Goal: Transaction & Acquisition: Register for event/course

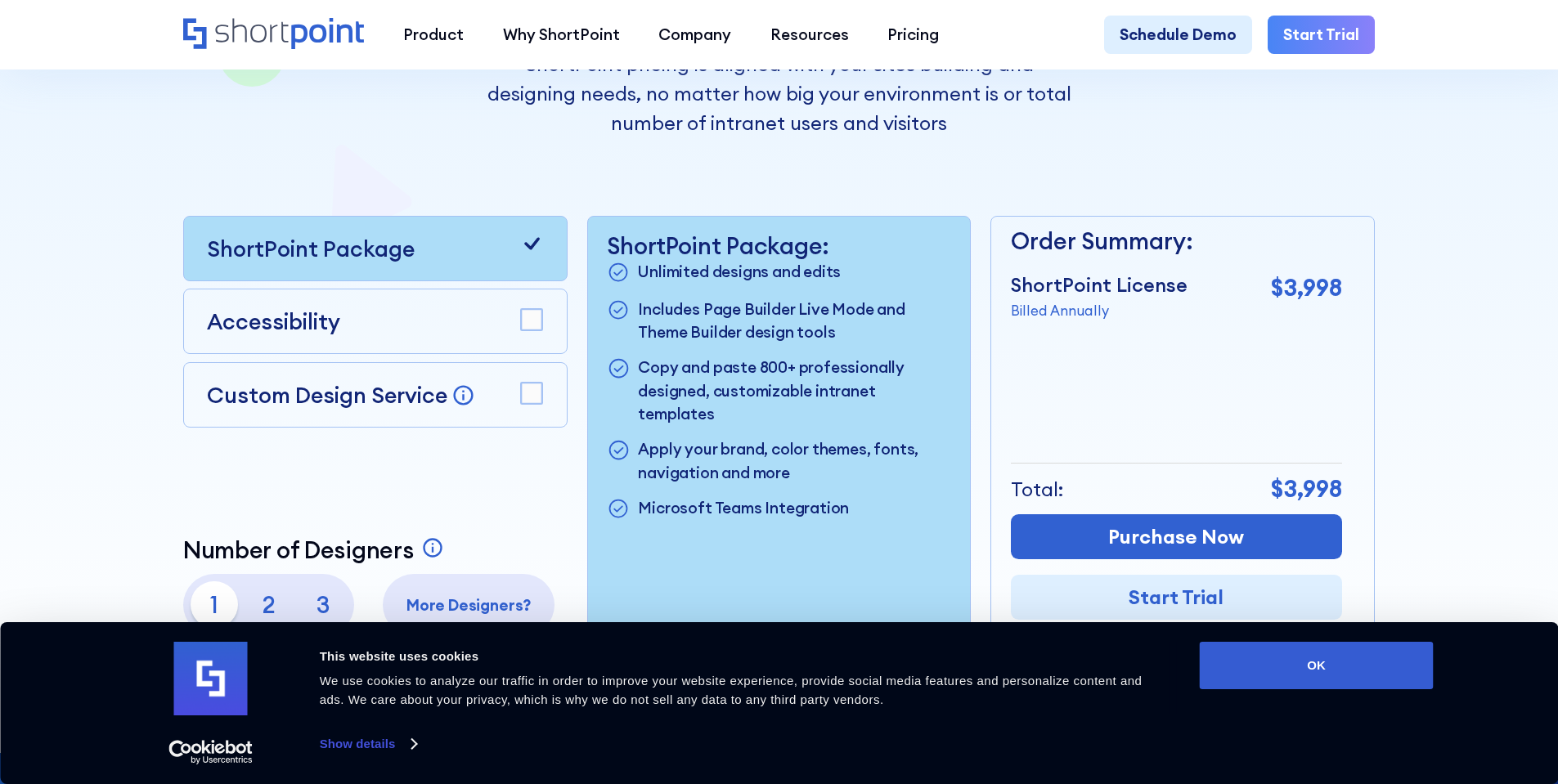
scroll to position [572, 0]
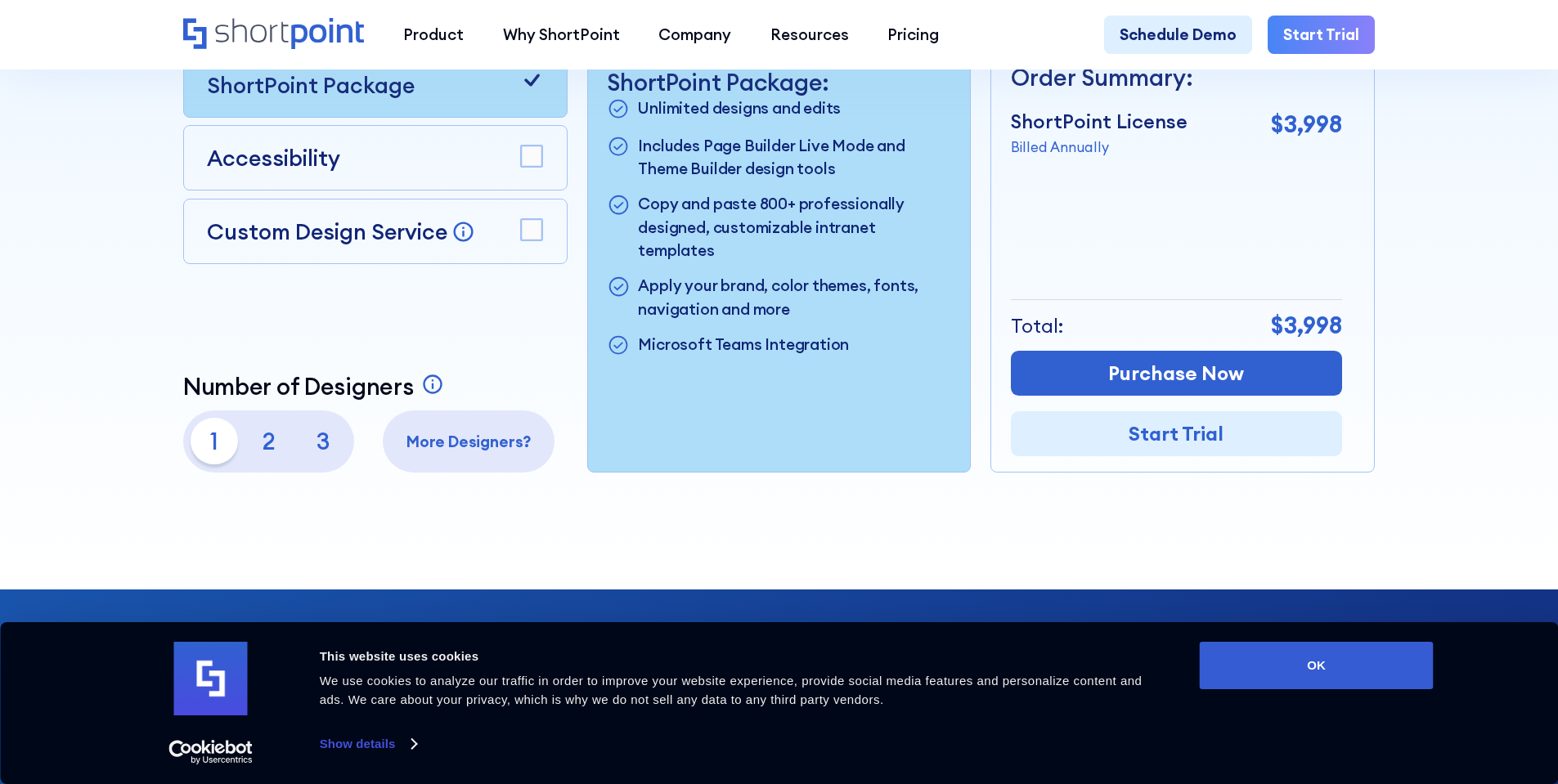
click at [537, 240] on rect at bounding box center [531, 229] width 21 height 21
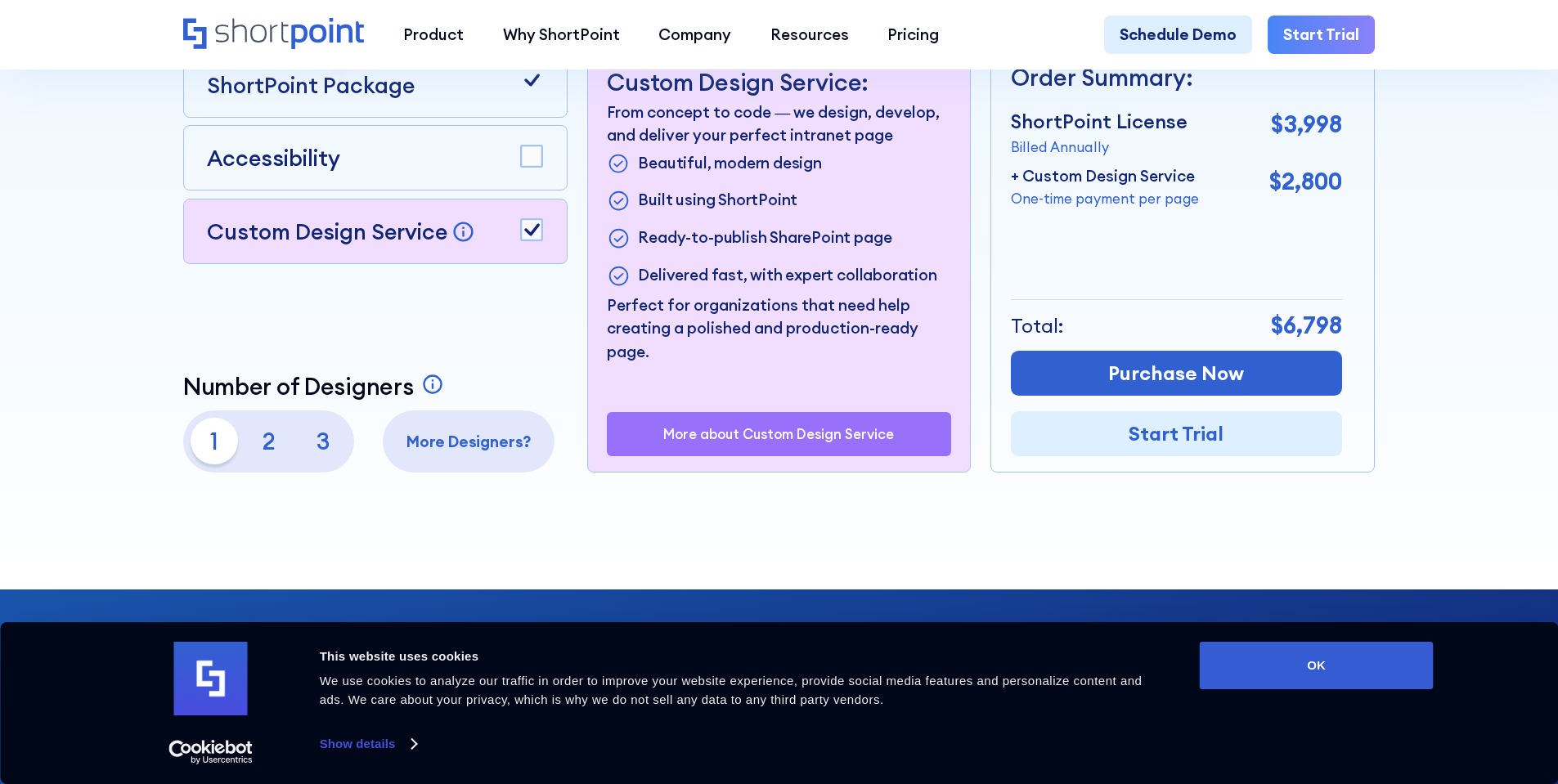
scroll to position [491, 0]
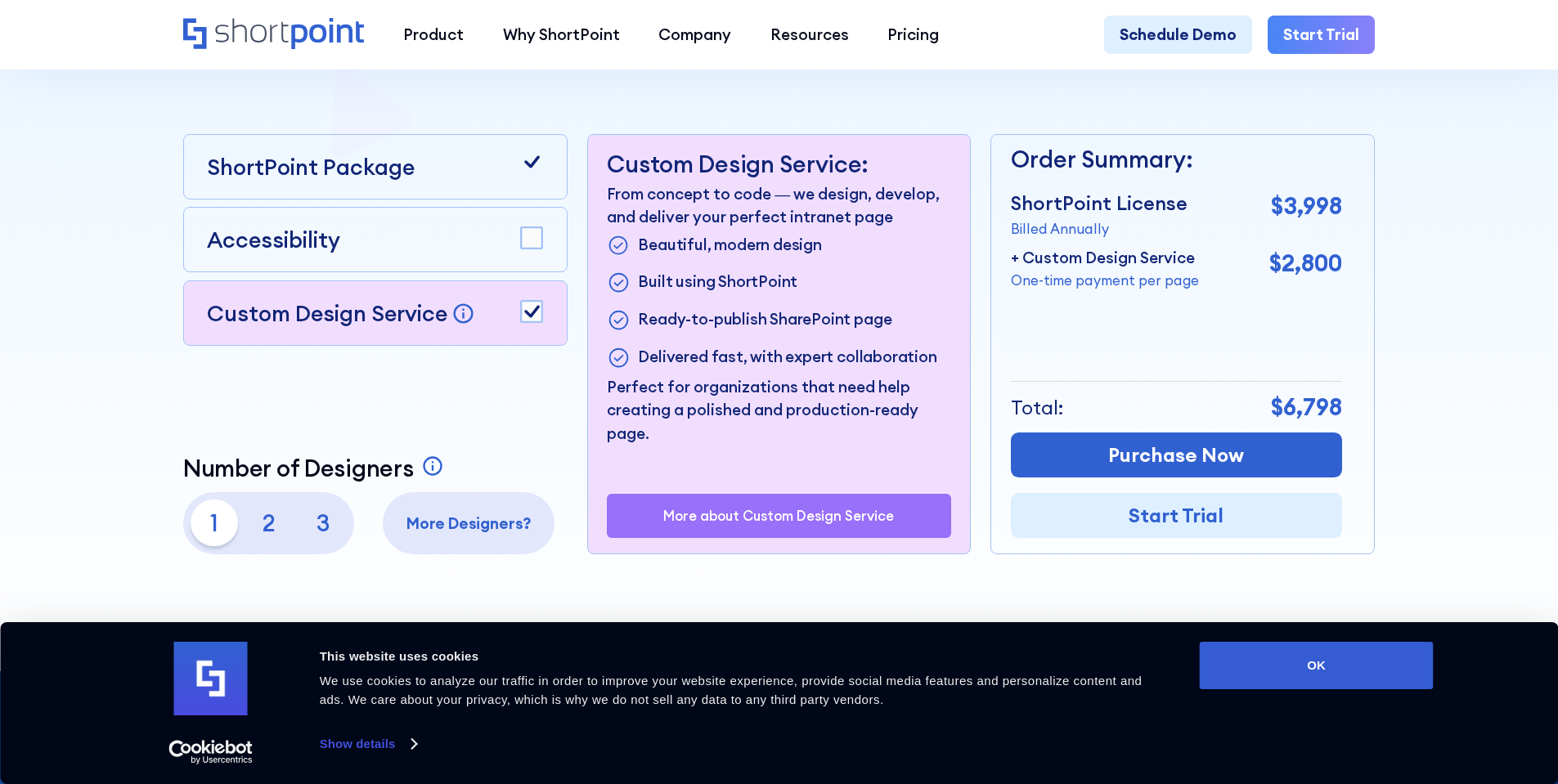
click at [488, 183] on div "ShortPoint Package" at bounding box center [374, 167] width 336 height 33
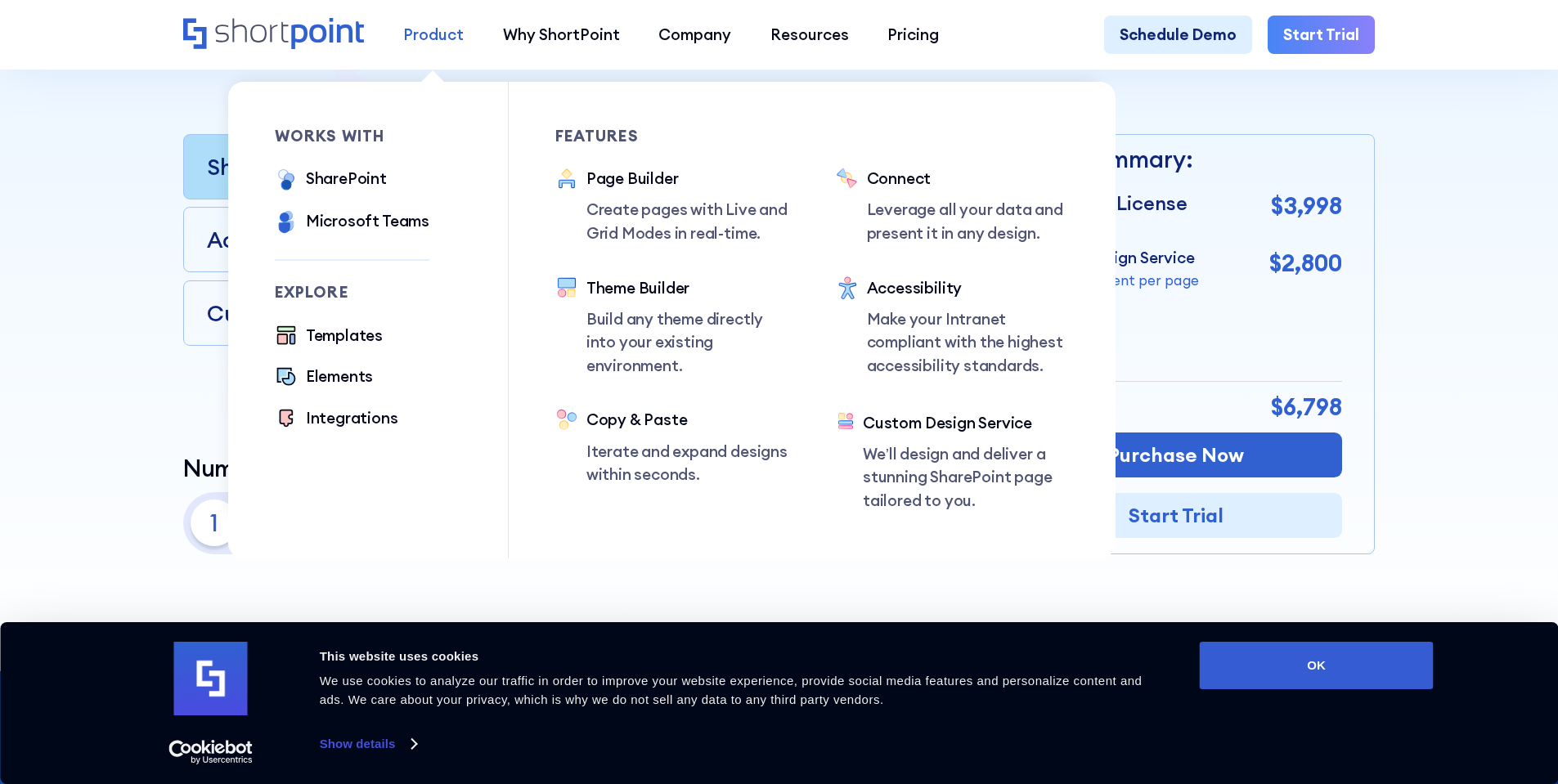
click at [430, 40] on div "Product" at bounding box center [434, 35] width 60 height 24
click at [619, 187] on div "Page Builder" at bounding box center [688, 178] width 203 height 24
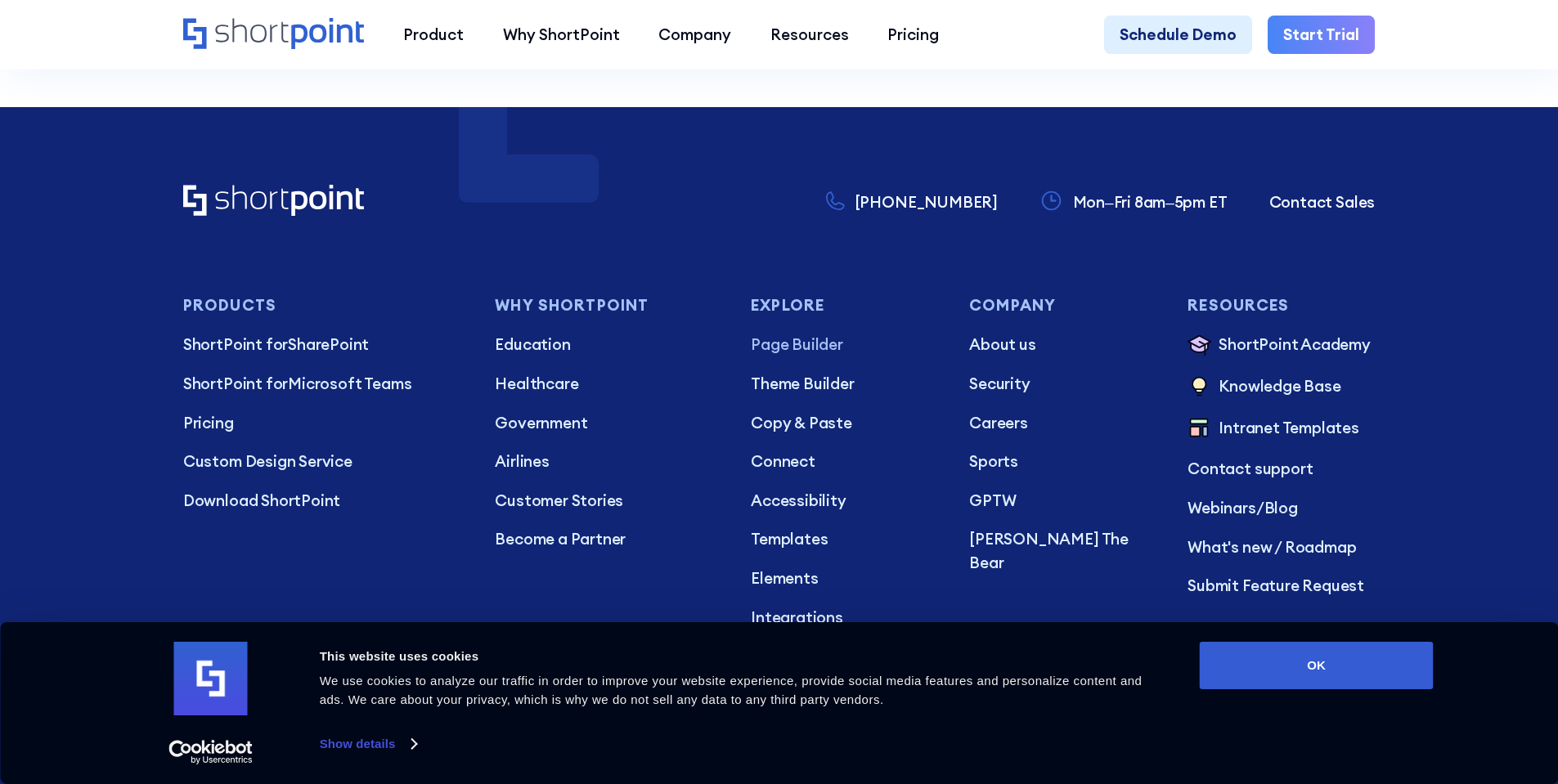
scroll to position [10464, 0]
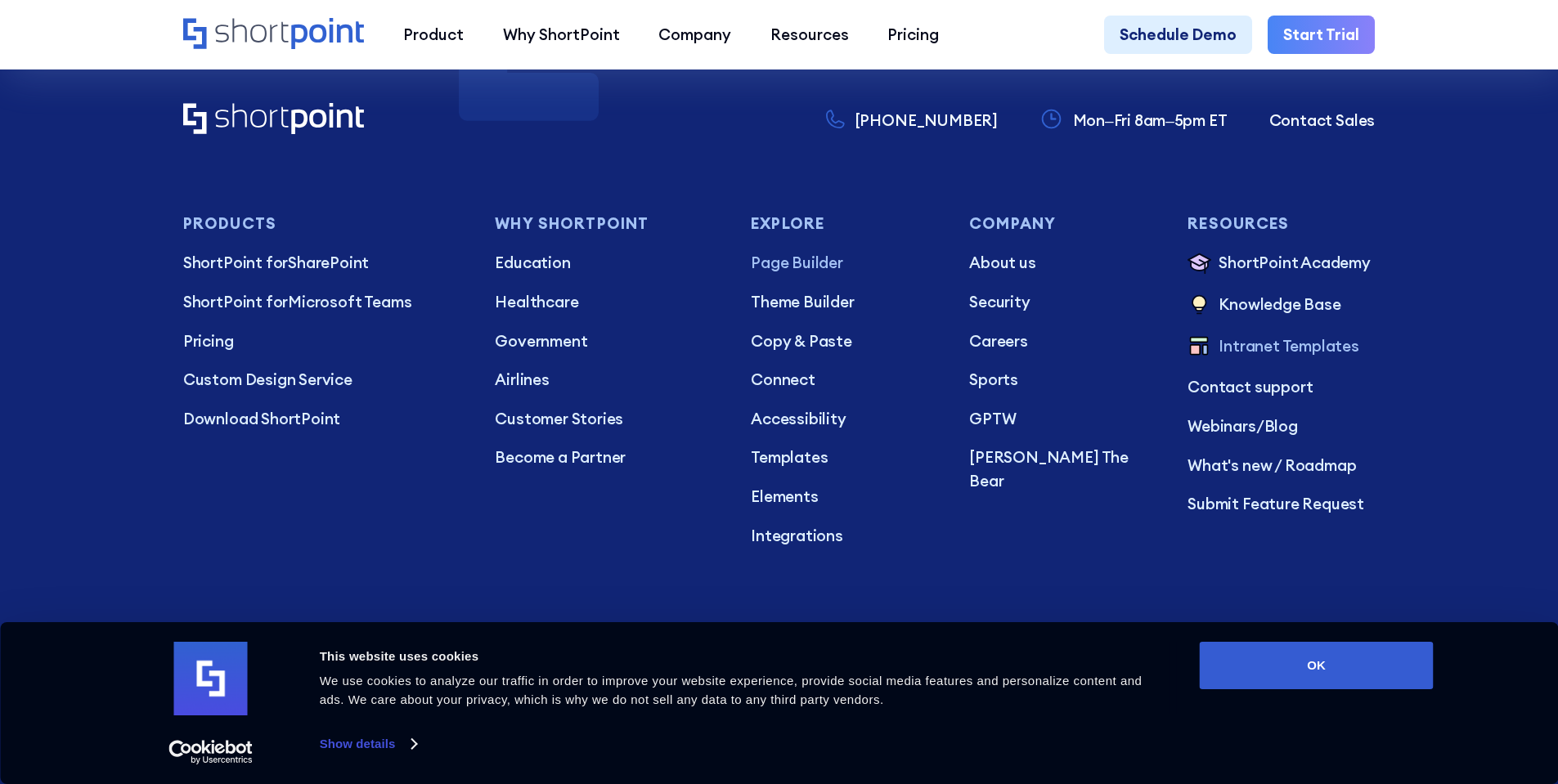
click at [1342, 361] on p "Intranet Templates" at bounding box center [1289, 347] width 140 height 26
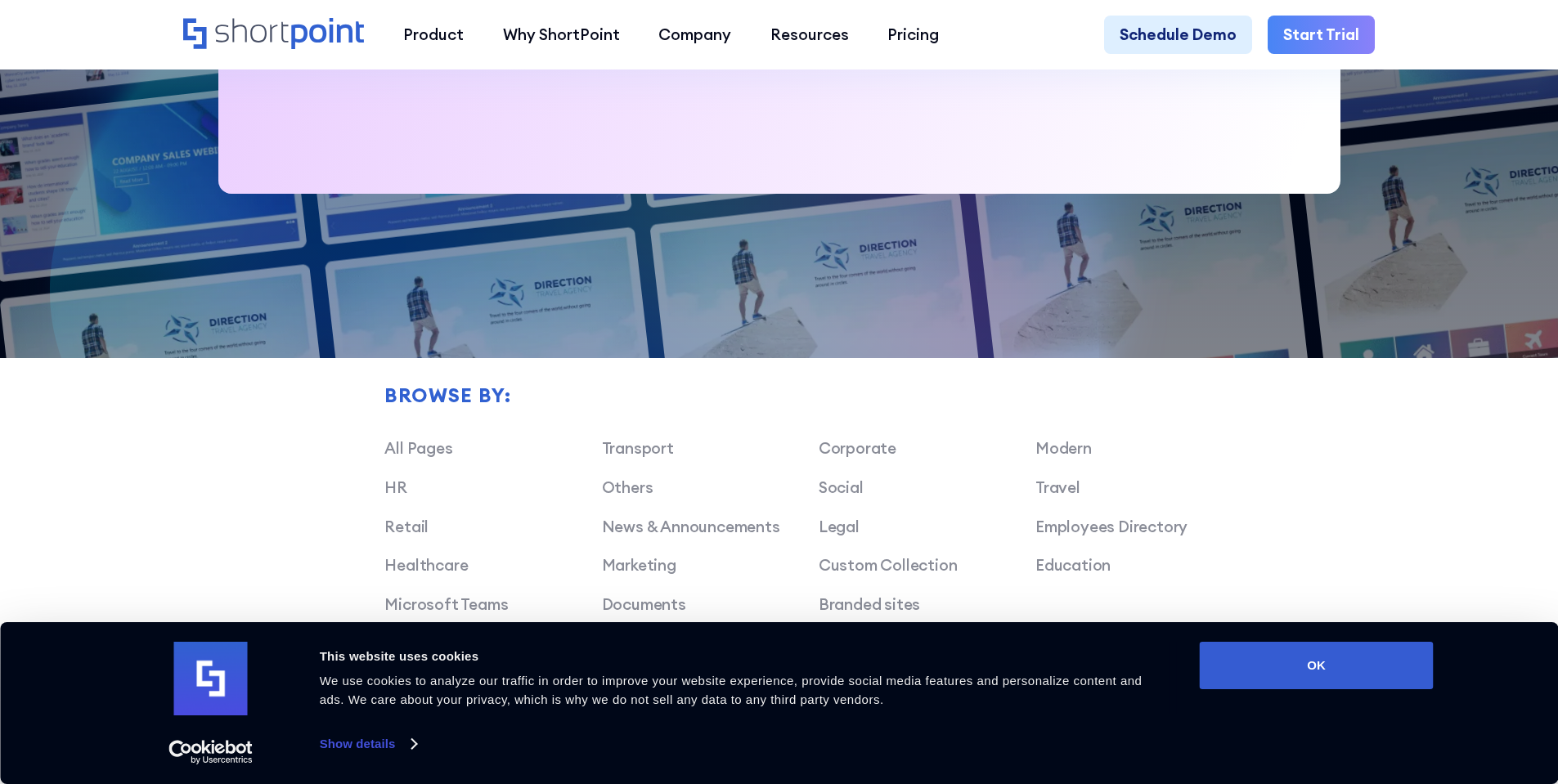
scroll to position [1308, 0]
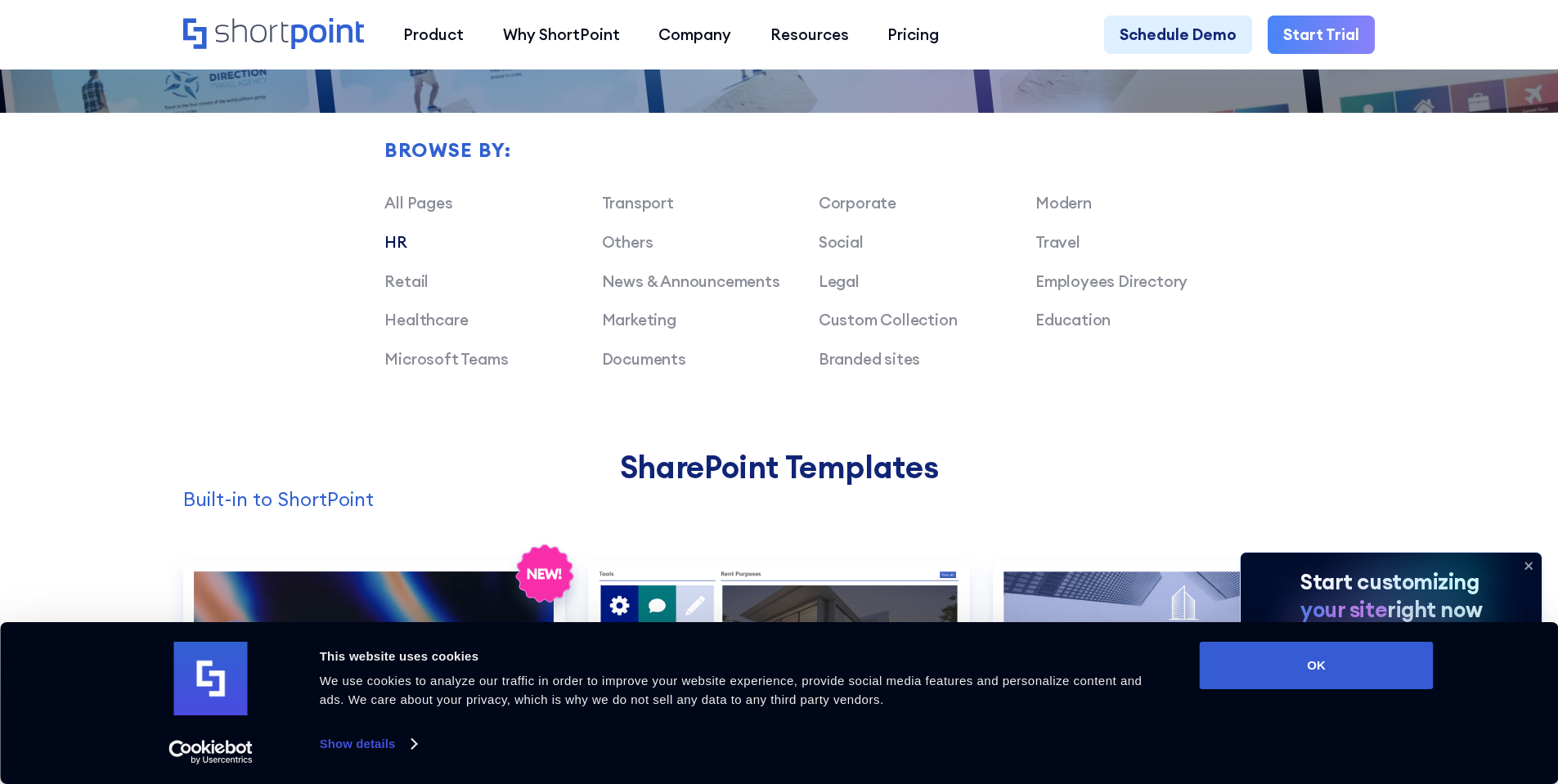
click at [392, 249] on link "HR" at bounding box center [395, 242] width 23 height 20
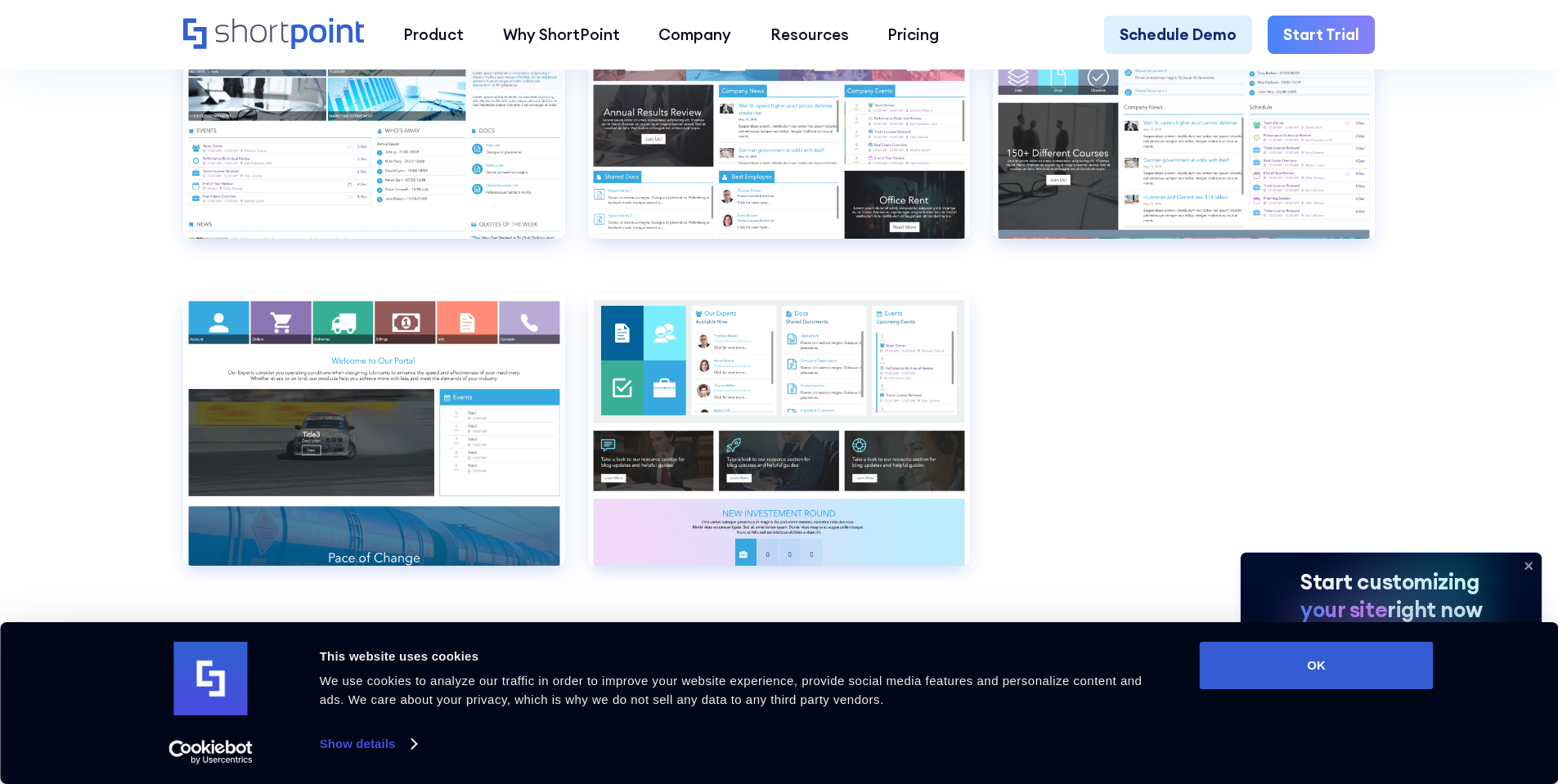
scroll to position [3597, 0]
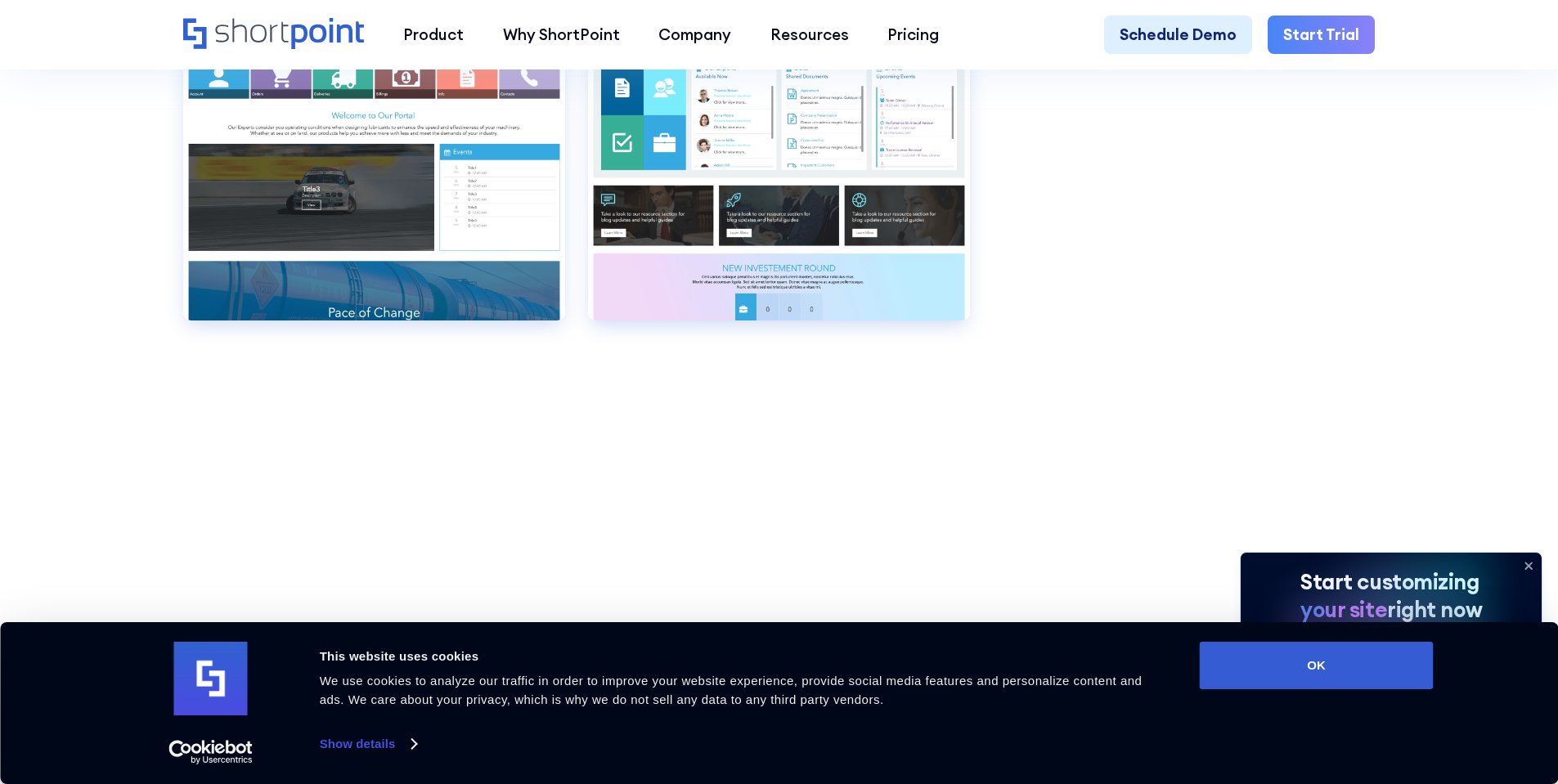
click at [1333, 22] on link "Start Trial" at bounding box center [1322, 35] width 108 height 39
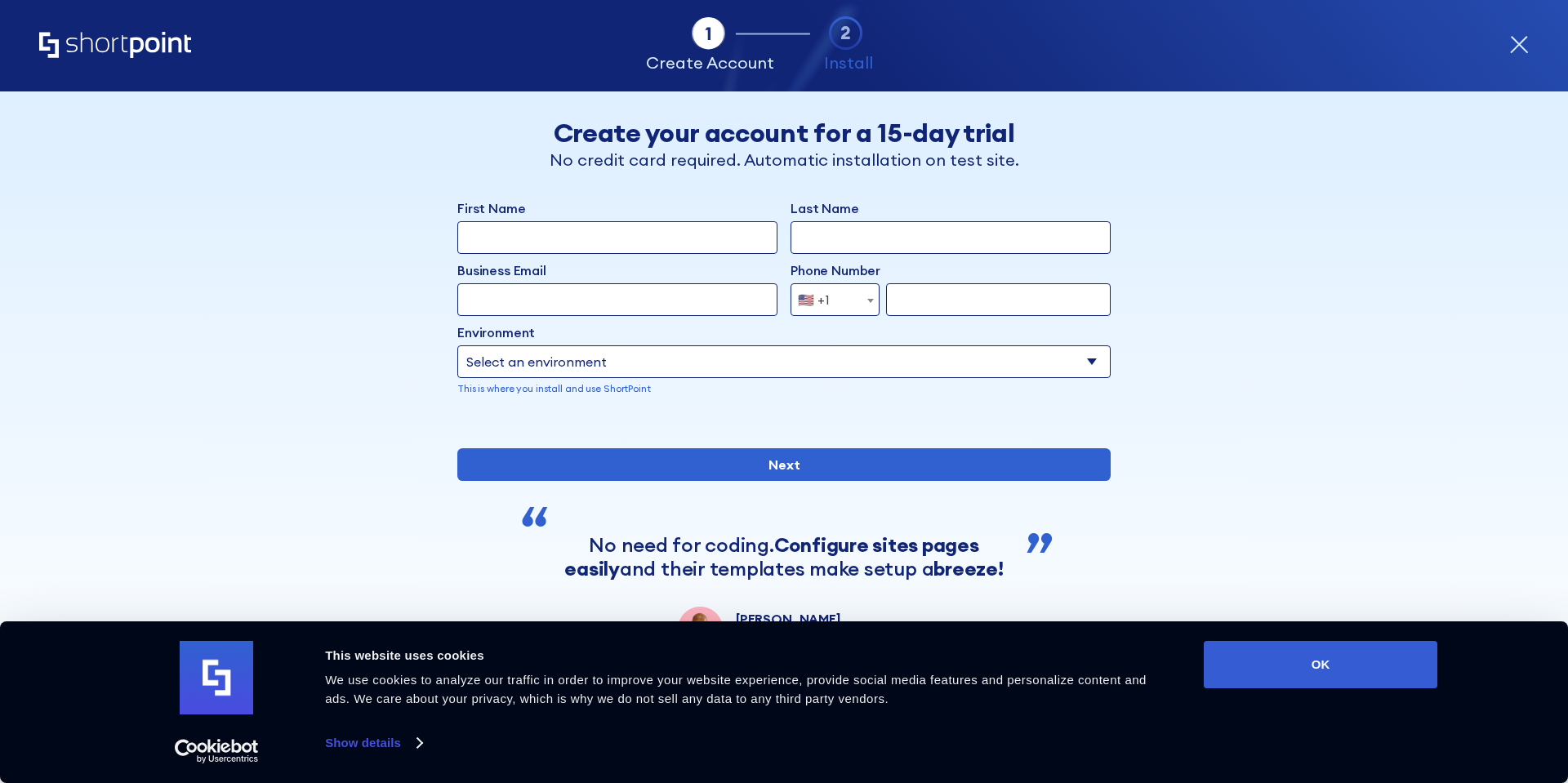
click at [1052, 368] on select "Select an environment Microsoft 365 SharePoint Online SharePoint 2019 (On-Premi…" at bounding box center [784, 362] width 653 height 33
click at [1262, 367] on div "Back Back Create your account for a 15-day trial No credit card required. Autom…" at bounding box center [783, 372] width 1000 height 560
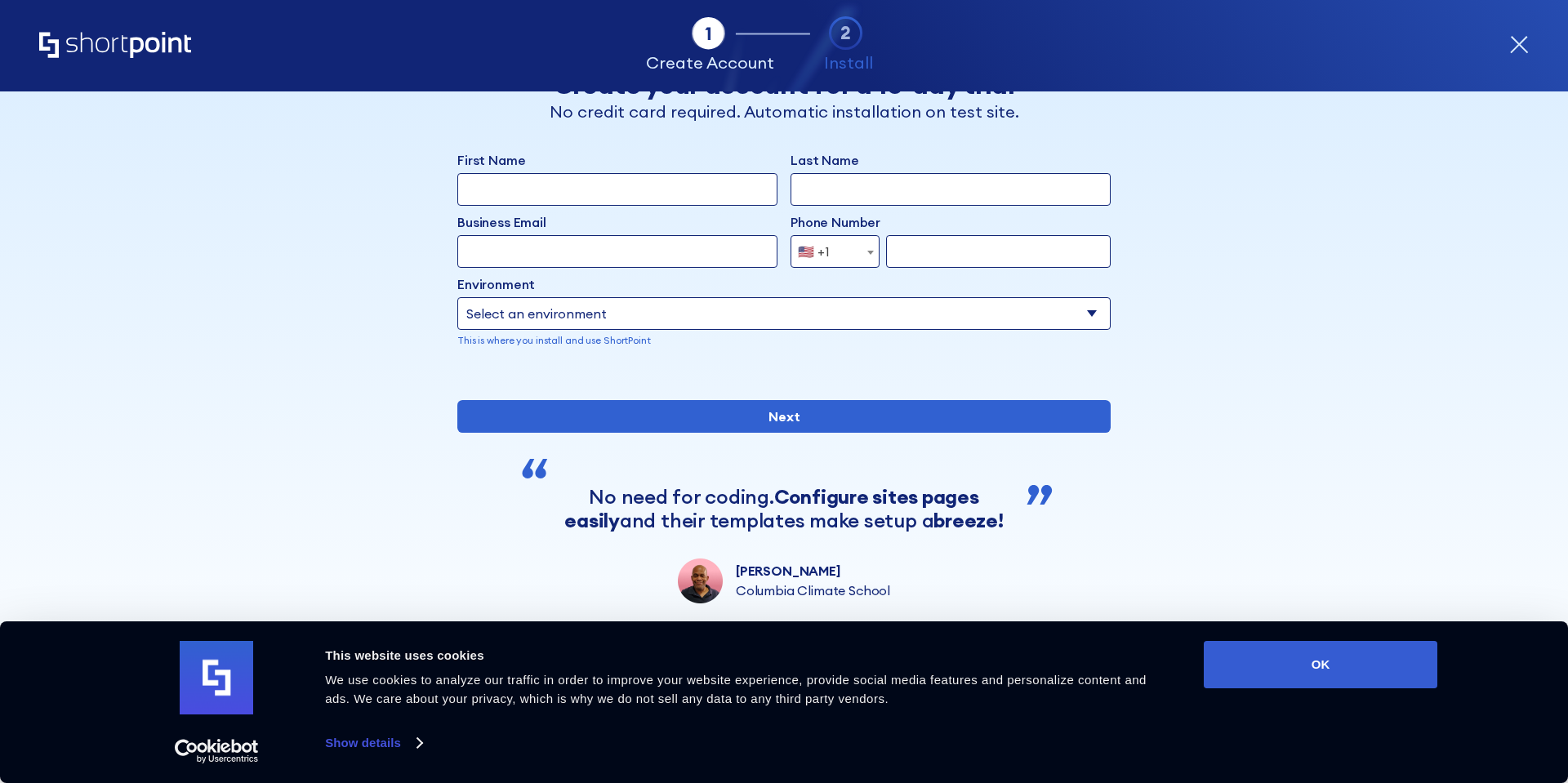
click at [554, 173] on input "First Name" at bounding box center [618, 189] width 320 height 33
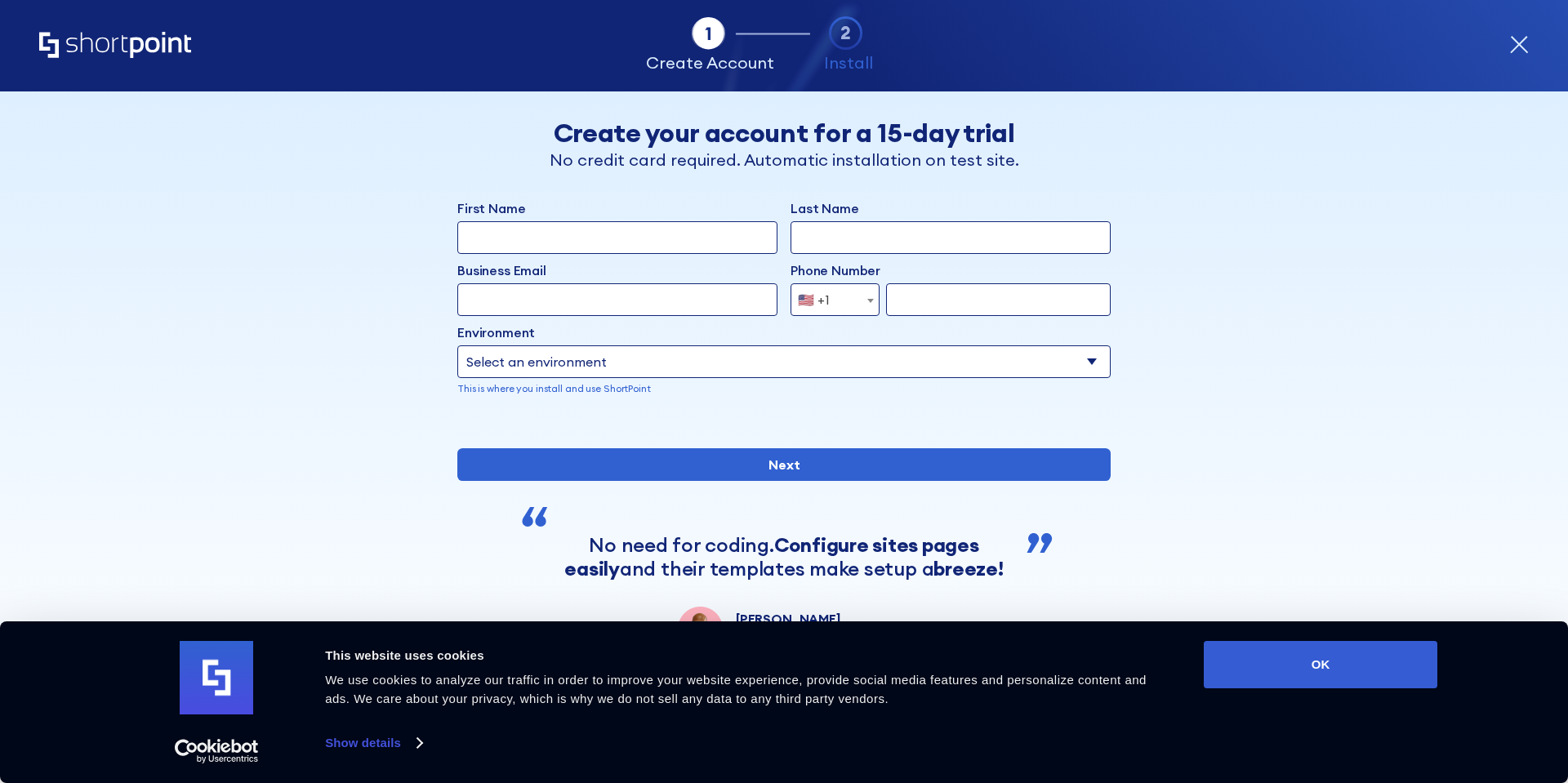
click at [1519, 44] on icon "form" at bounding box center [1519, 45] width 16 height 16
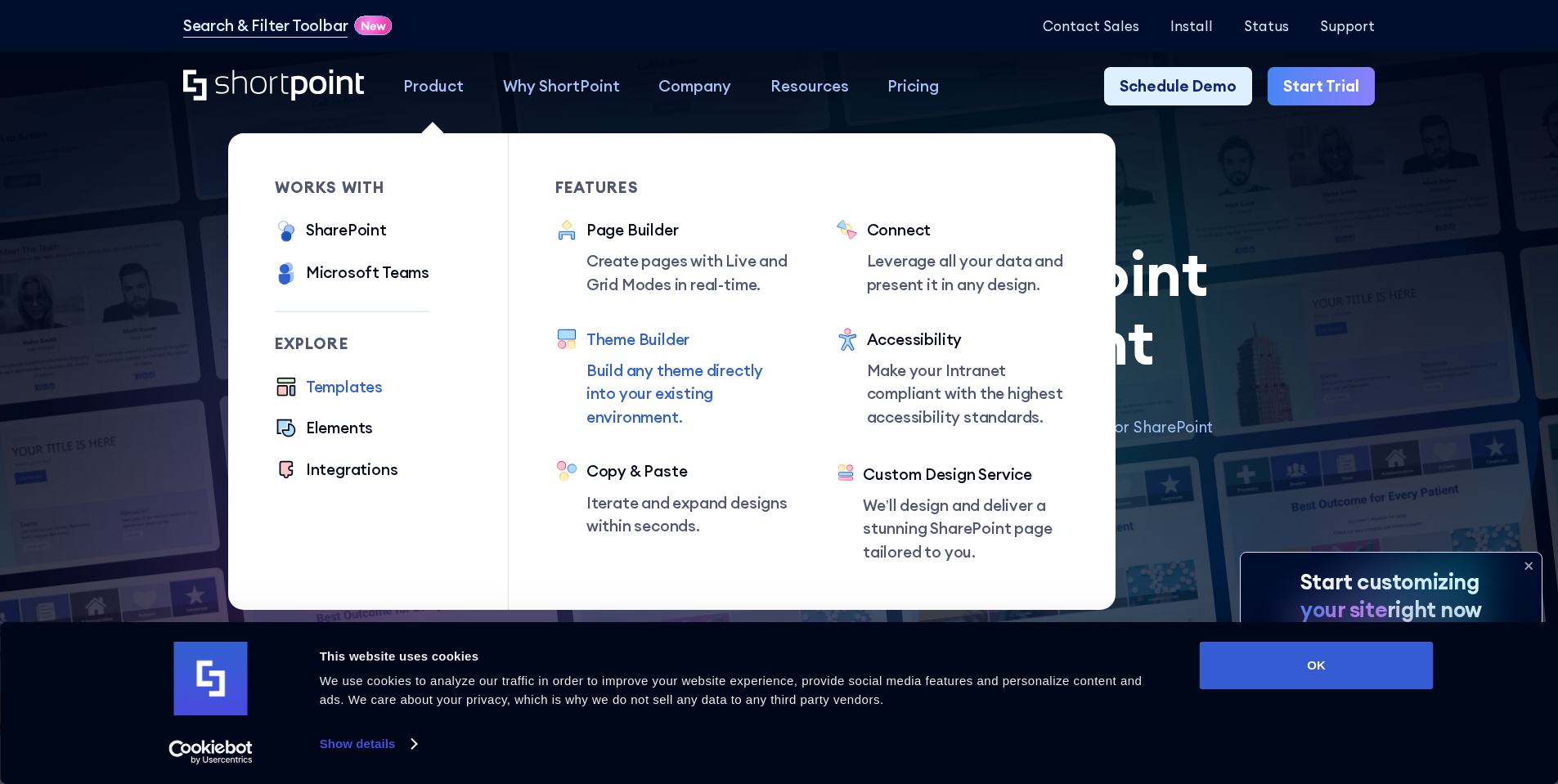
click at [677, 386] on p "Build any theme directly into your existing environment." at bounding box center [688, 393] width 203 height 70
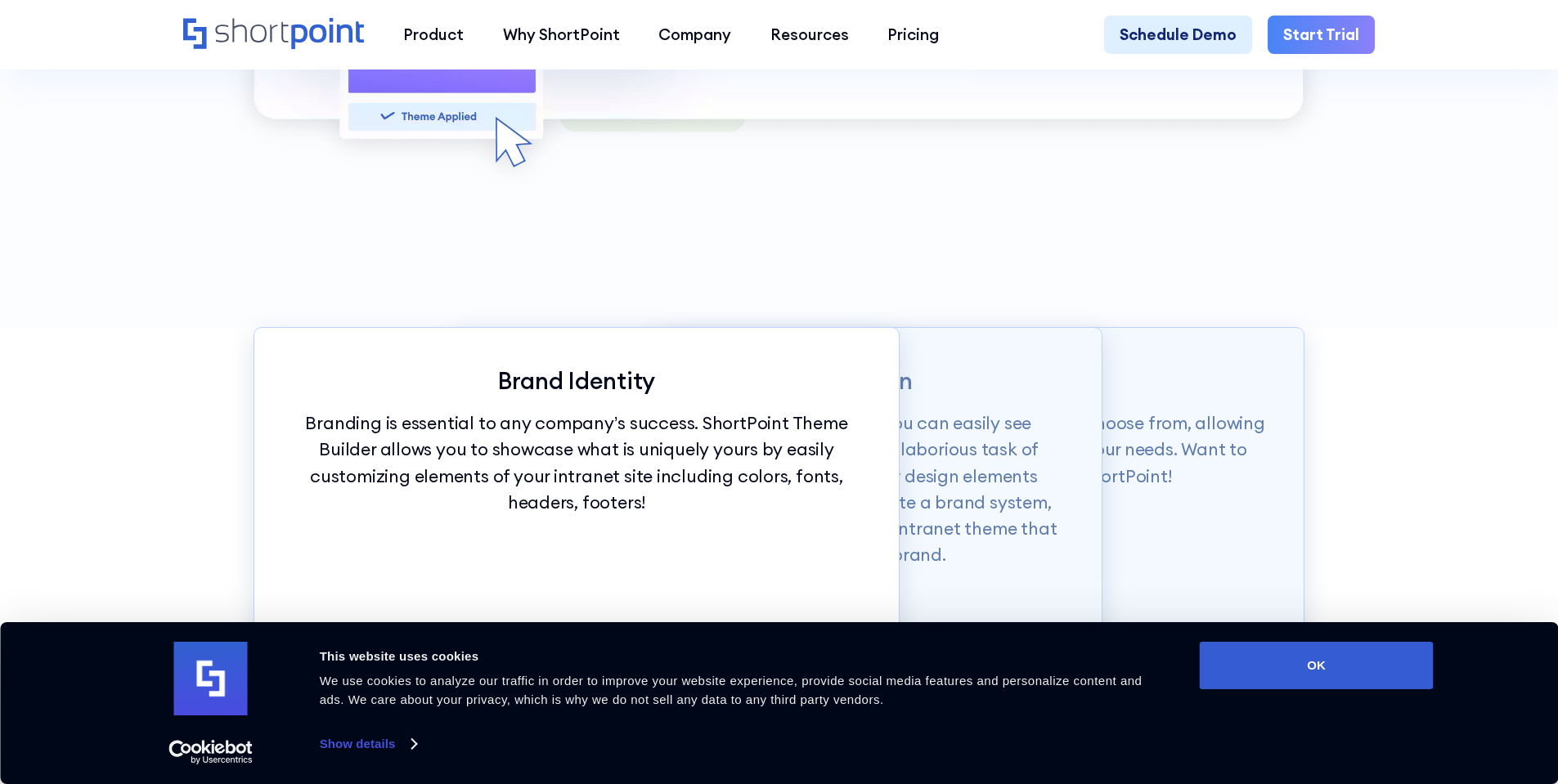
scroll to position [2044, 0]
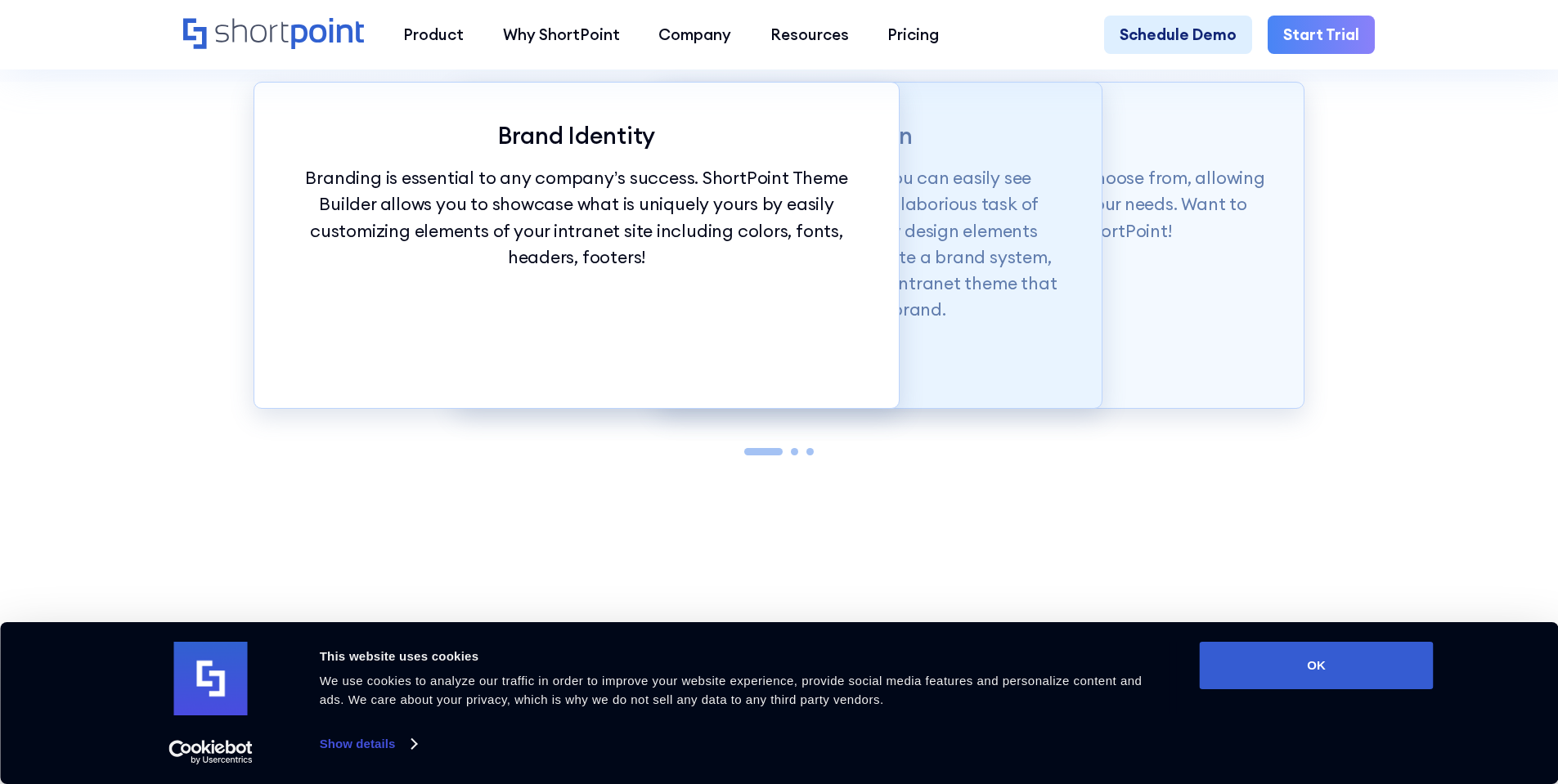
click at [978, 323] on p "With just a click of our customization tools, you can easily see changes in rea…" at bounding box center [779, 243] width 568 height 158
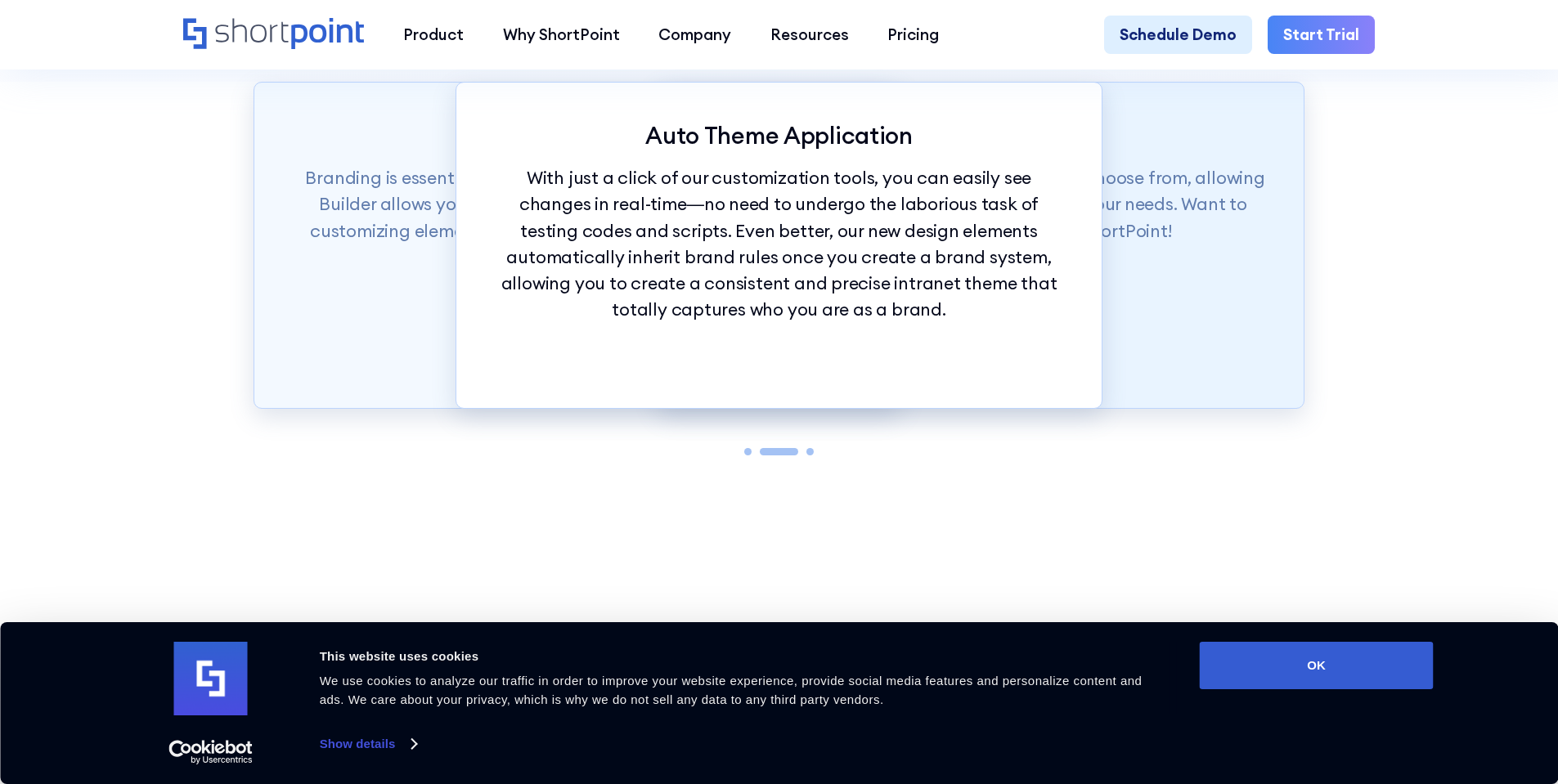
click at [1112, 316] on div "Theme Builder Tools ShortPoint has hundreds of fonts and colors to choose from,…" at bounding box center [982, 245] width 647 height 327
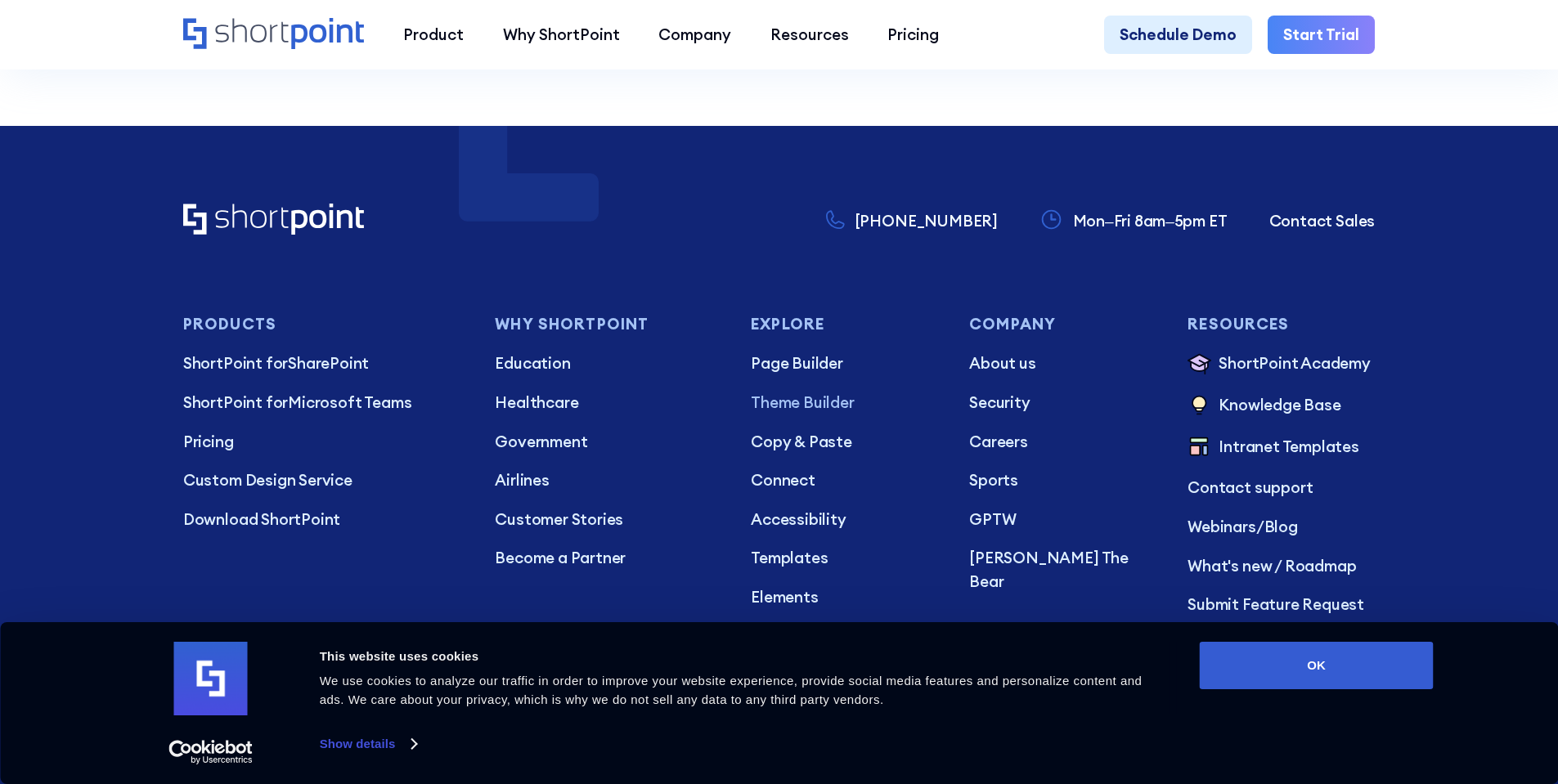
scroll to position [9952, 0]
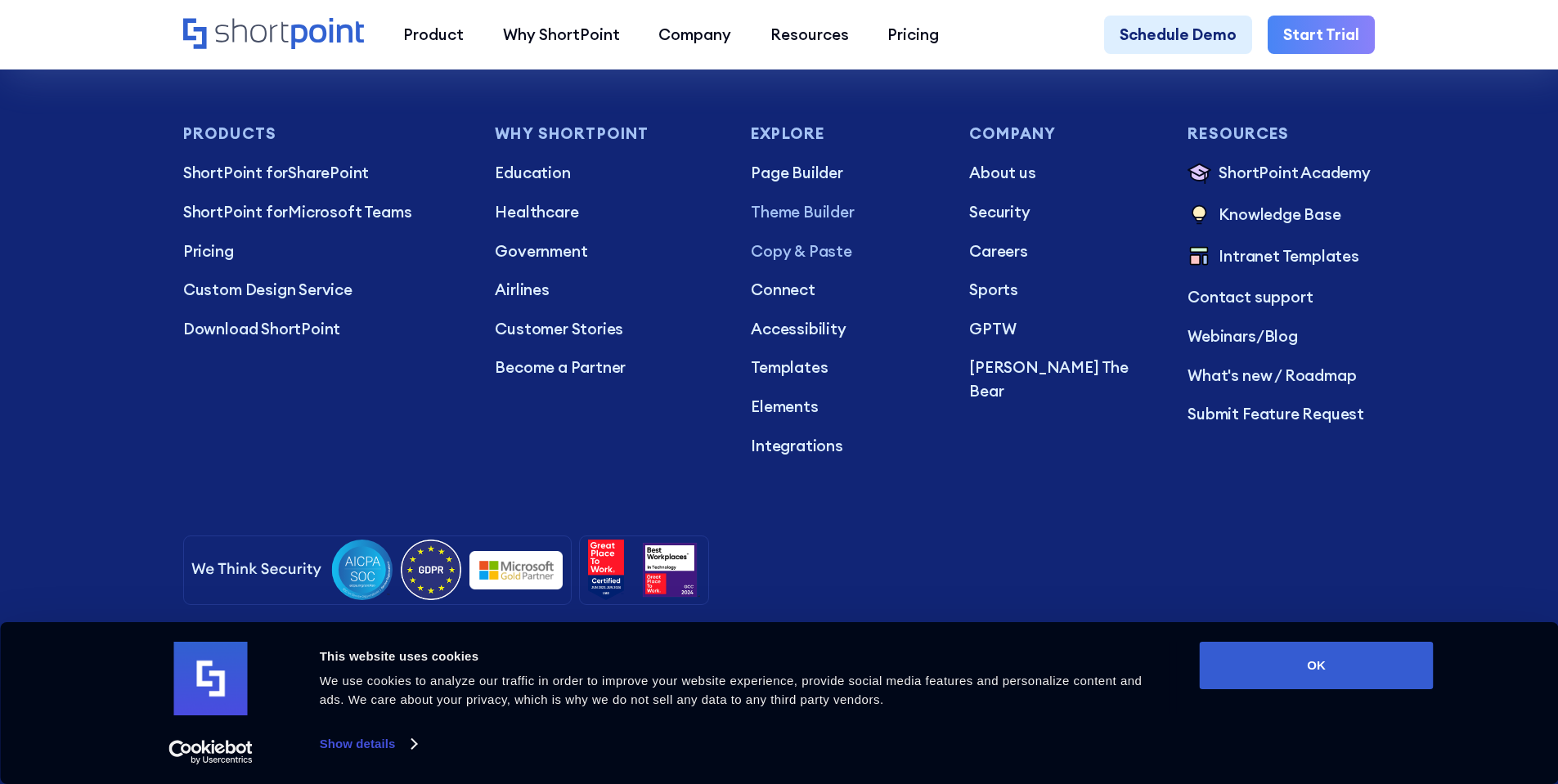
click at [777, 254] on p "Copy & Paste" at bounding box center [845, 251] width 188 height 24
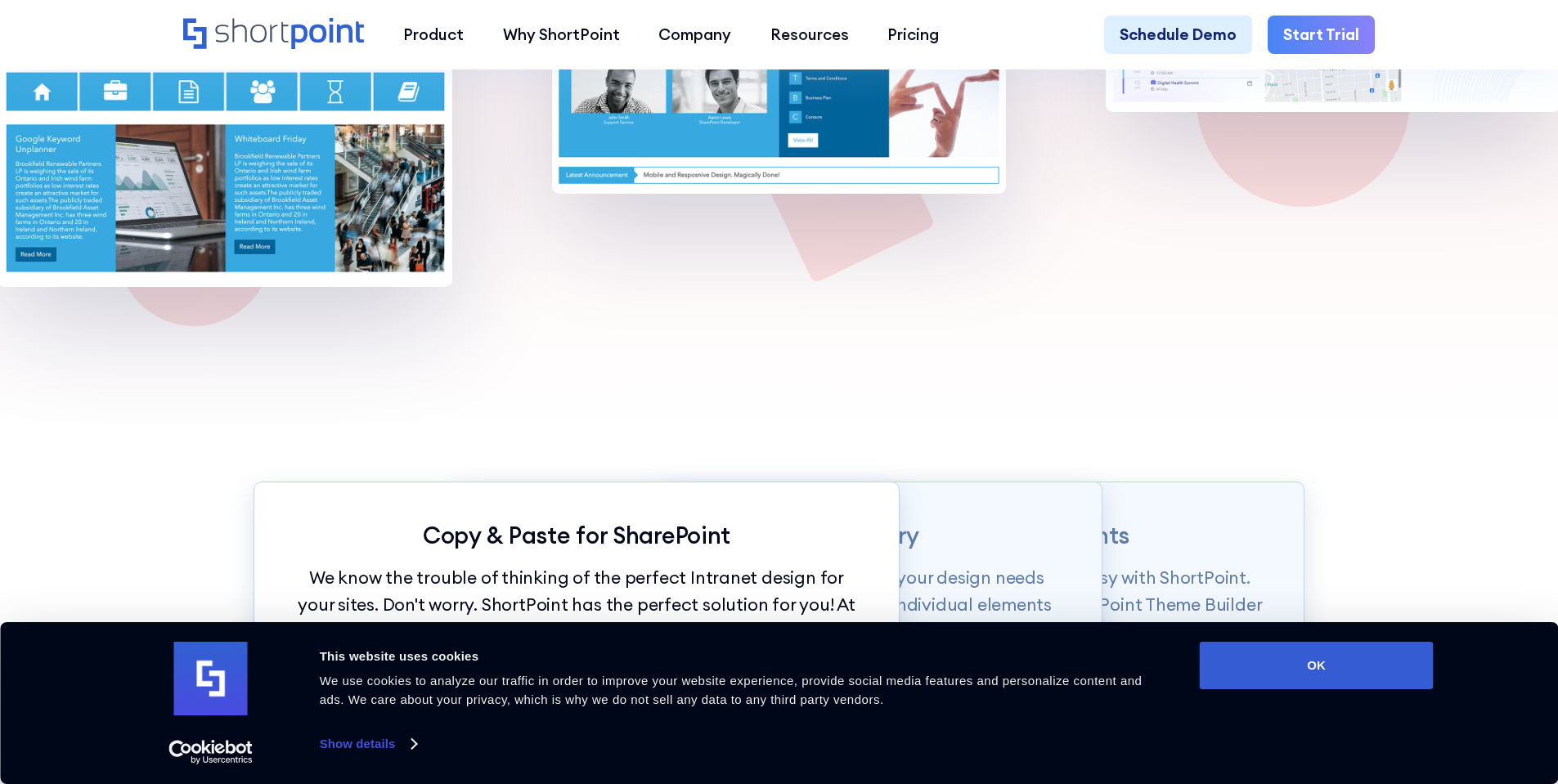
scroll to position [1635, 0]
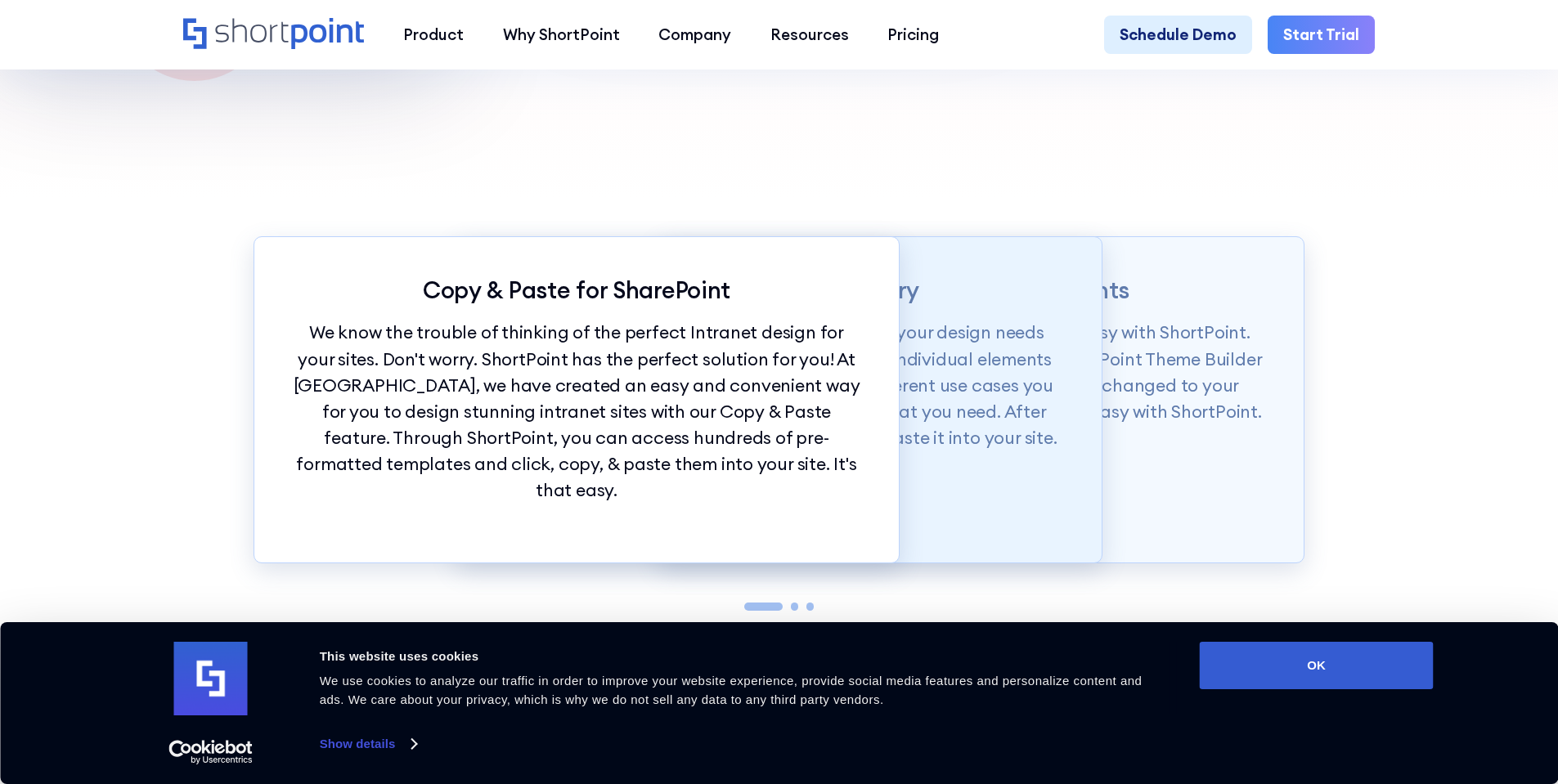
click at [1038, 429] on p "Our Demos library is categorized according to your design needs from whole page…" at bounding box center [779, 385] width 568 height 132
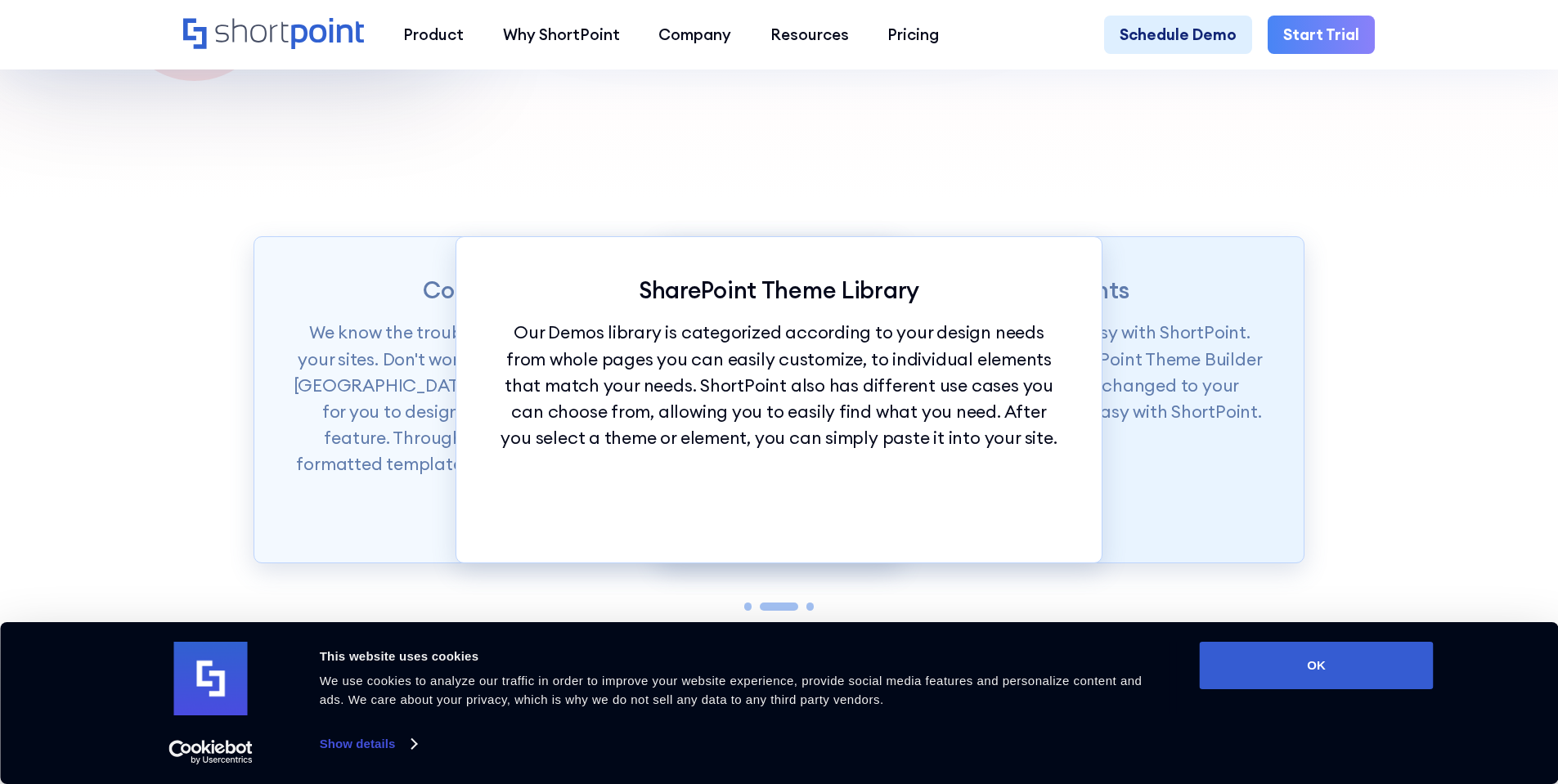
click at [1133, 425] on p "Want to set branding for your whole site? It's easy with ShortPoint. You can se…" at bounding box center [981, 372] width 568 height 106
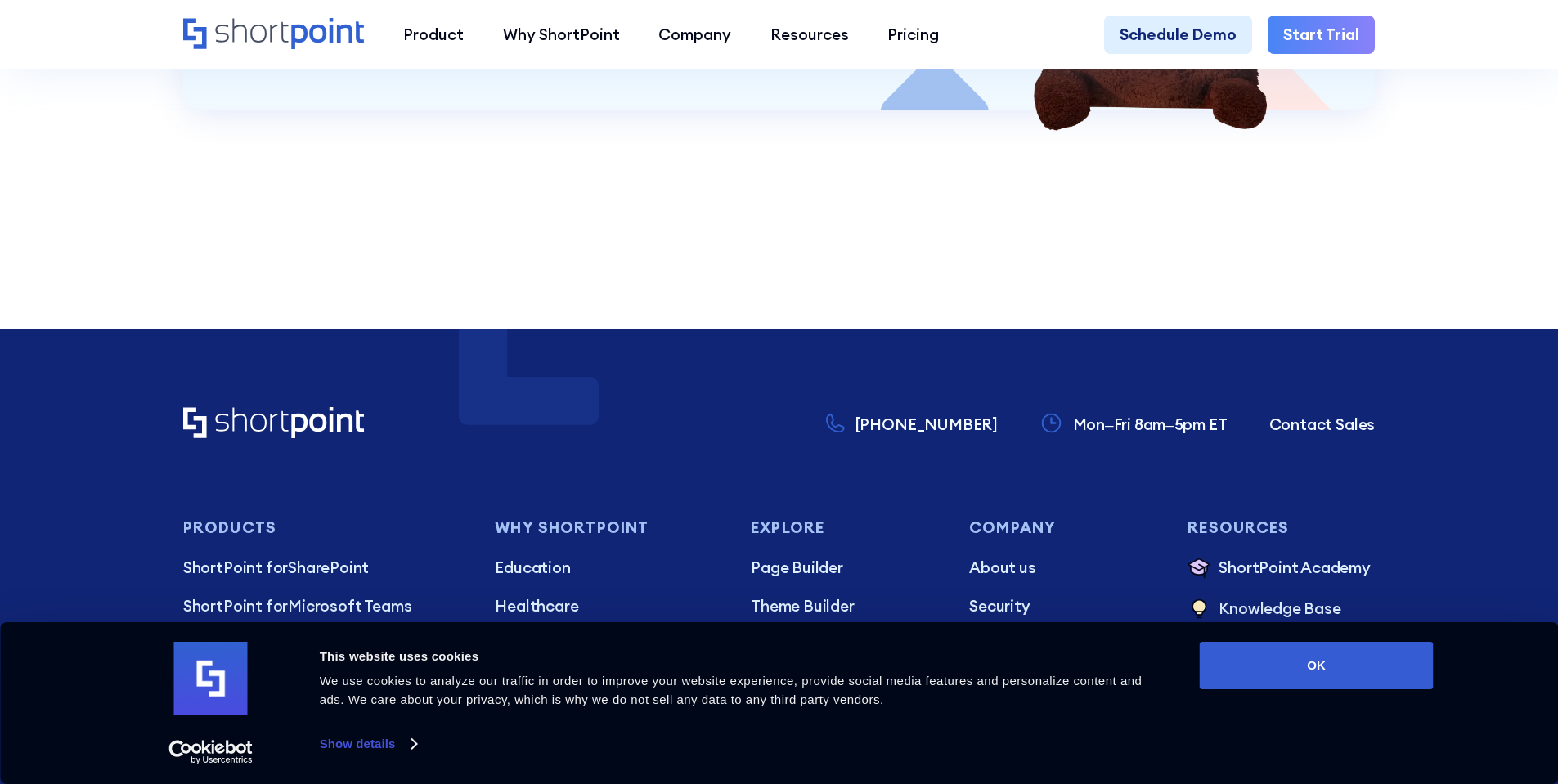
scroll to position [7358, 0]
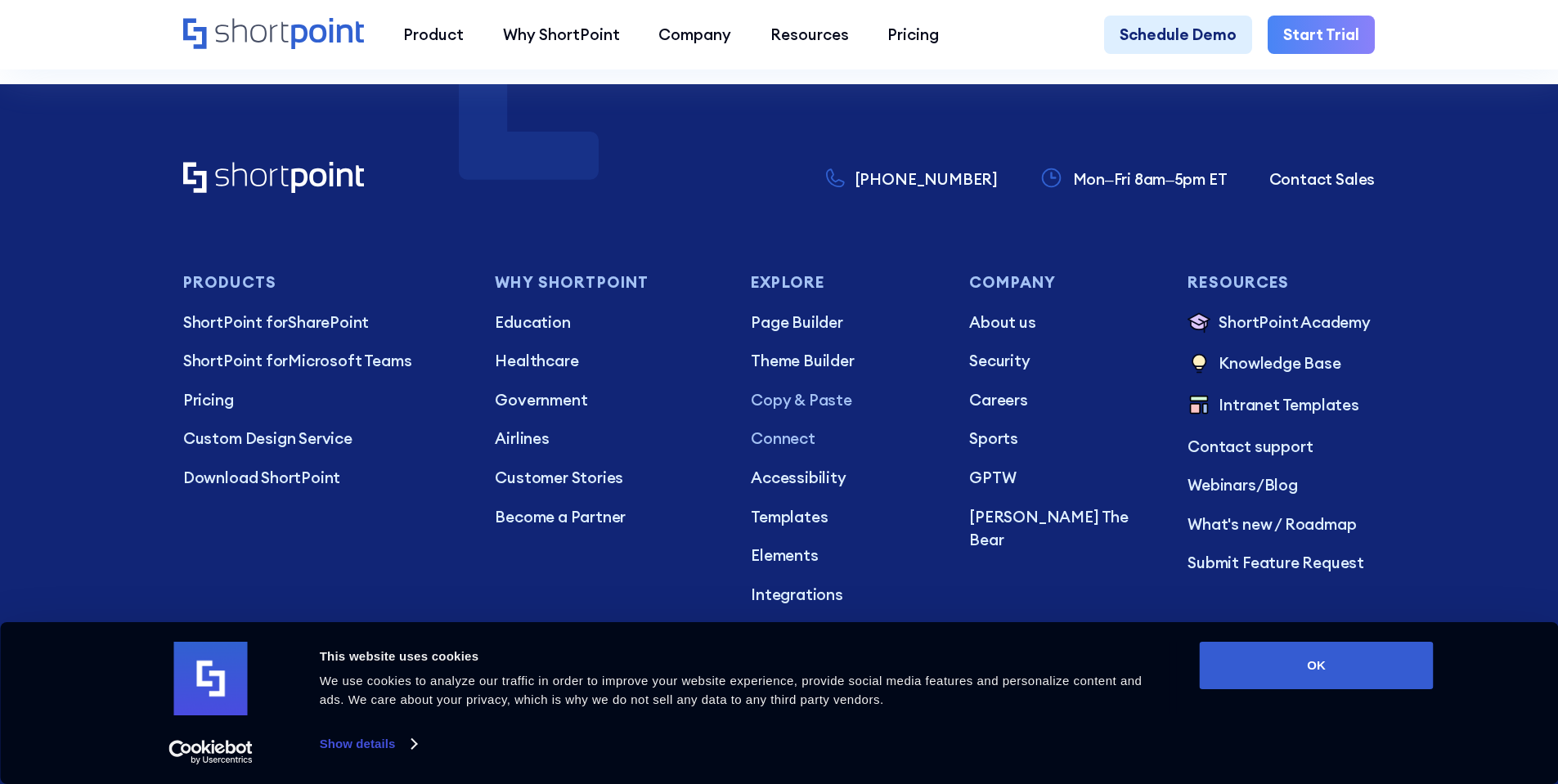
click at [787, 439] on p "Connect" at bounding box center [845, 439] width 188 height 24
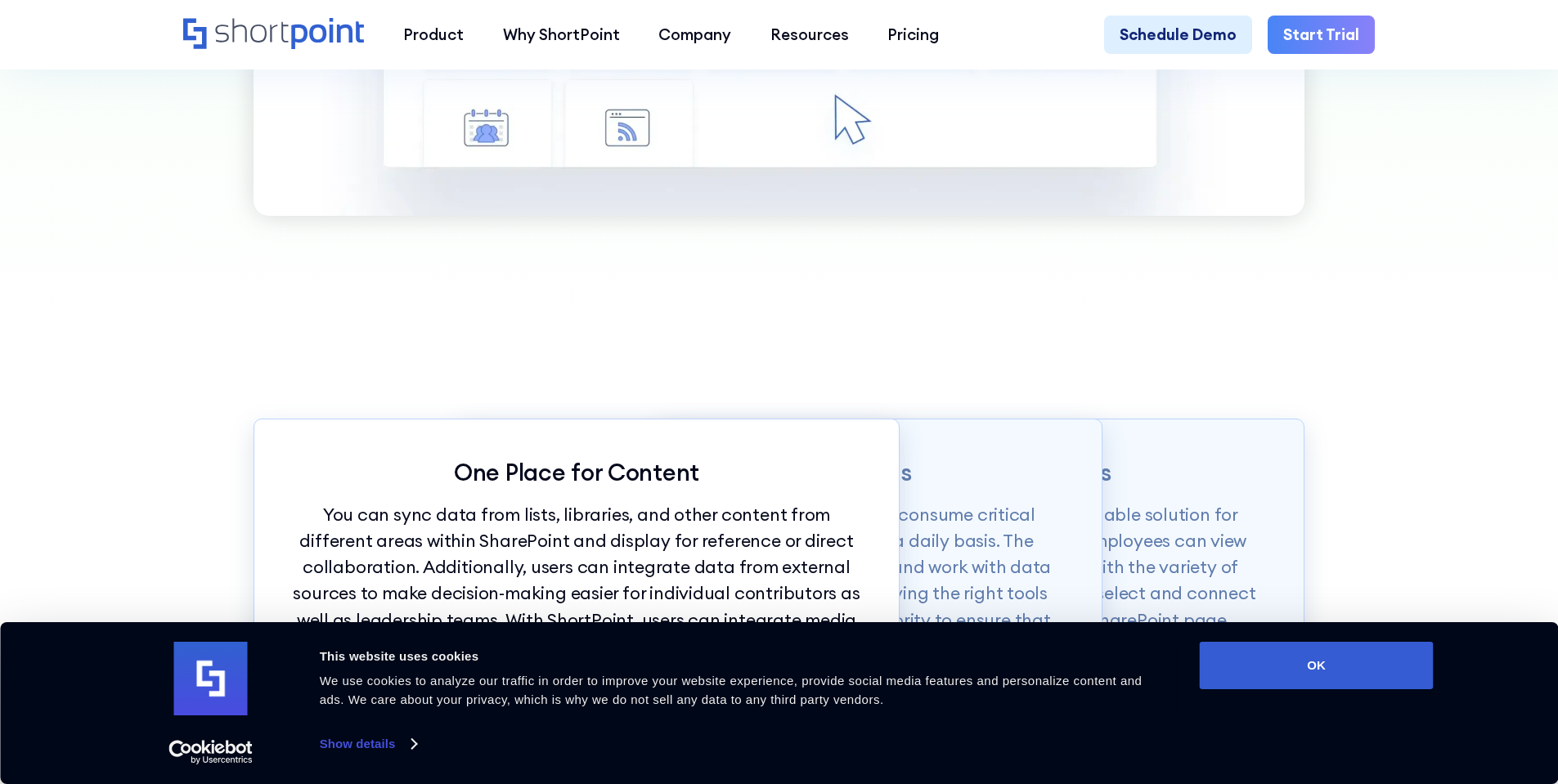
scroll to position [1798, 0]
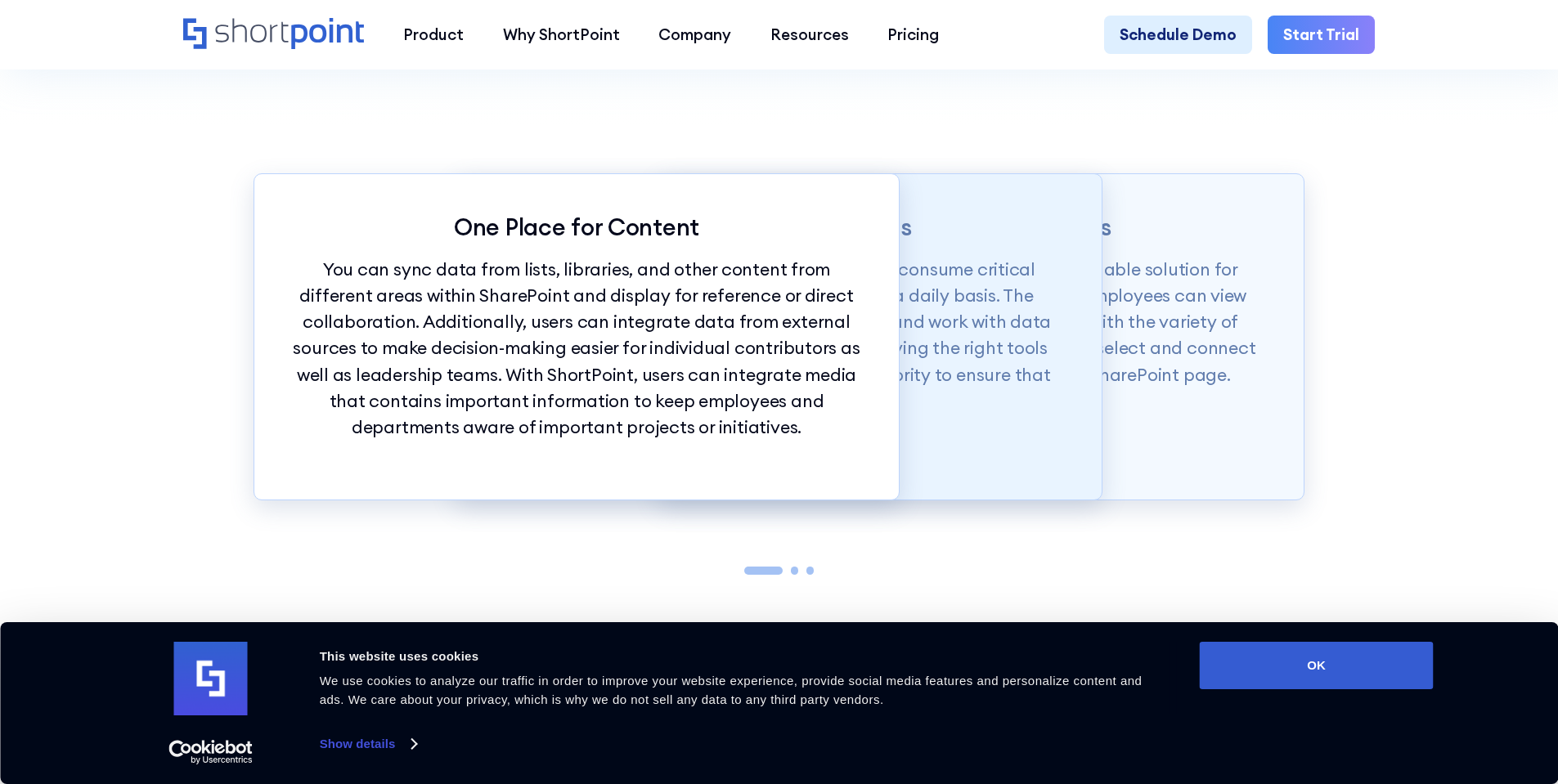
click at [943, 437] on div "Accessible Applications Employees use several work applications and consume cri…" at bounding box center [779, 336] width 647 height 327
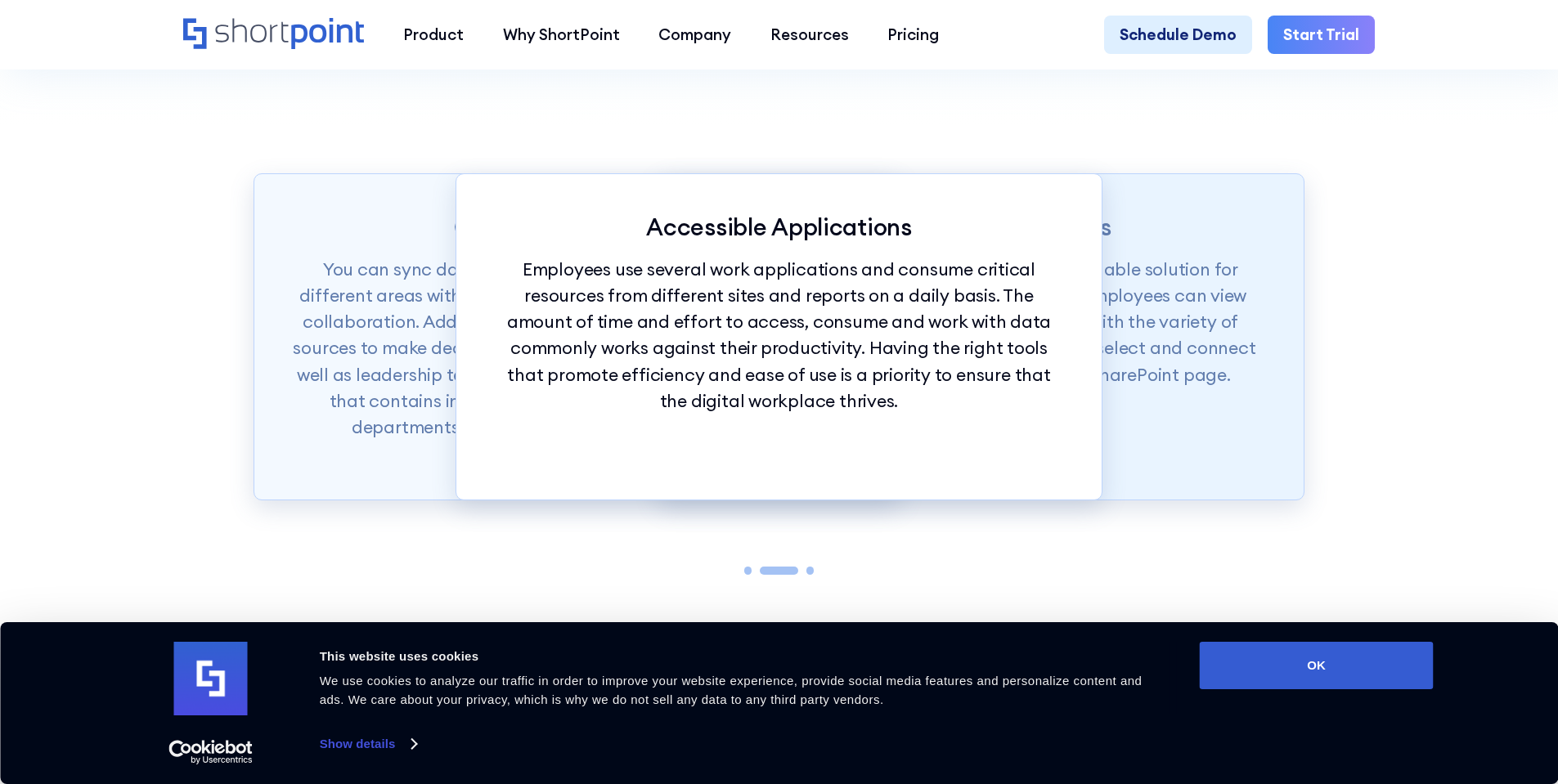
click at [1160, 383] on p "ShortPoint Connect provides a quick and valuable solution for integrating all c…" at bounding box center [981, 322] width 568 height 132
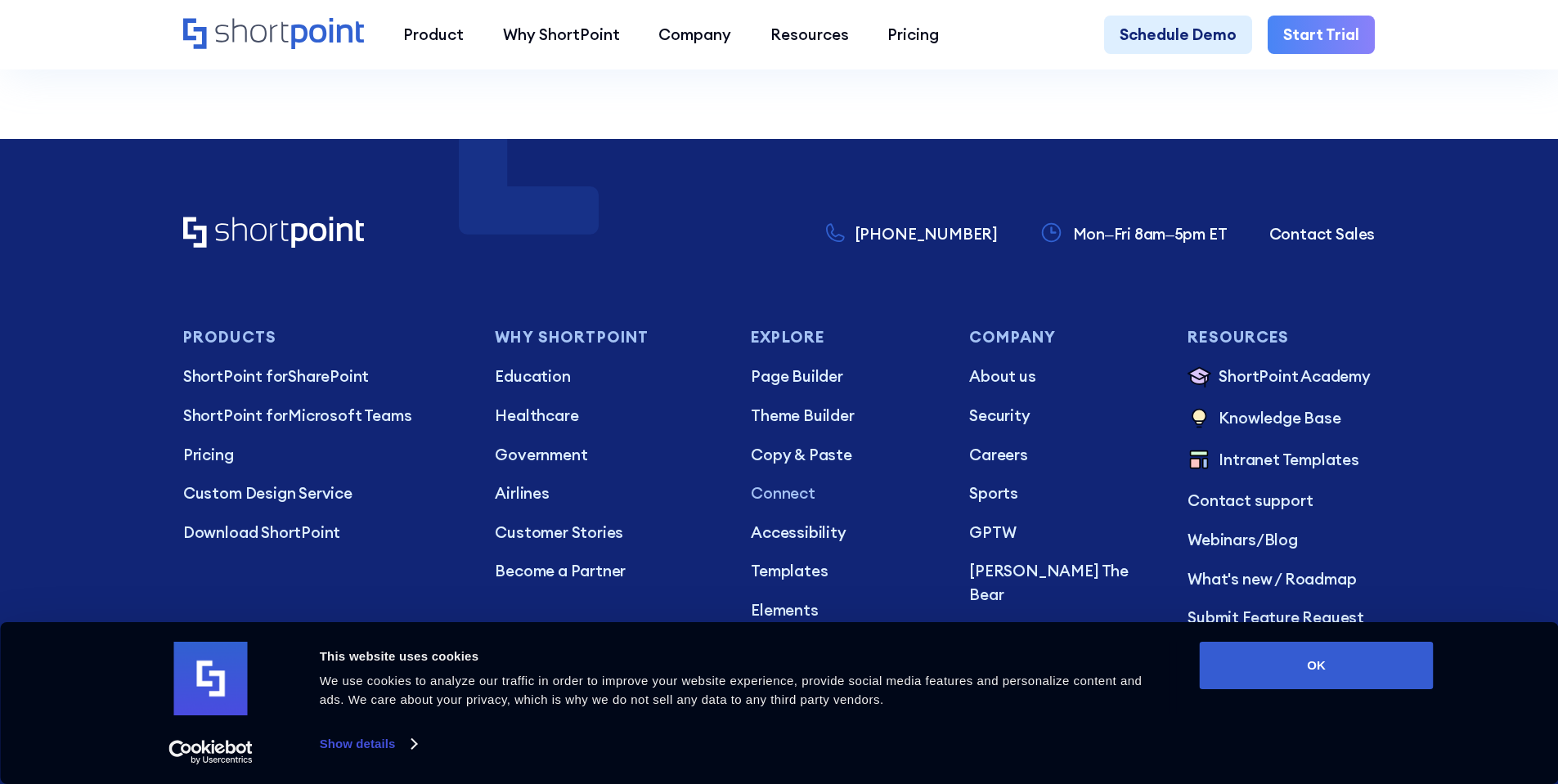
scroll to position [10055, 0]
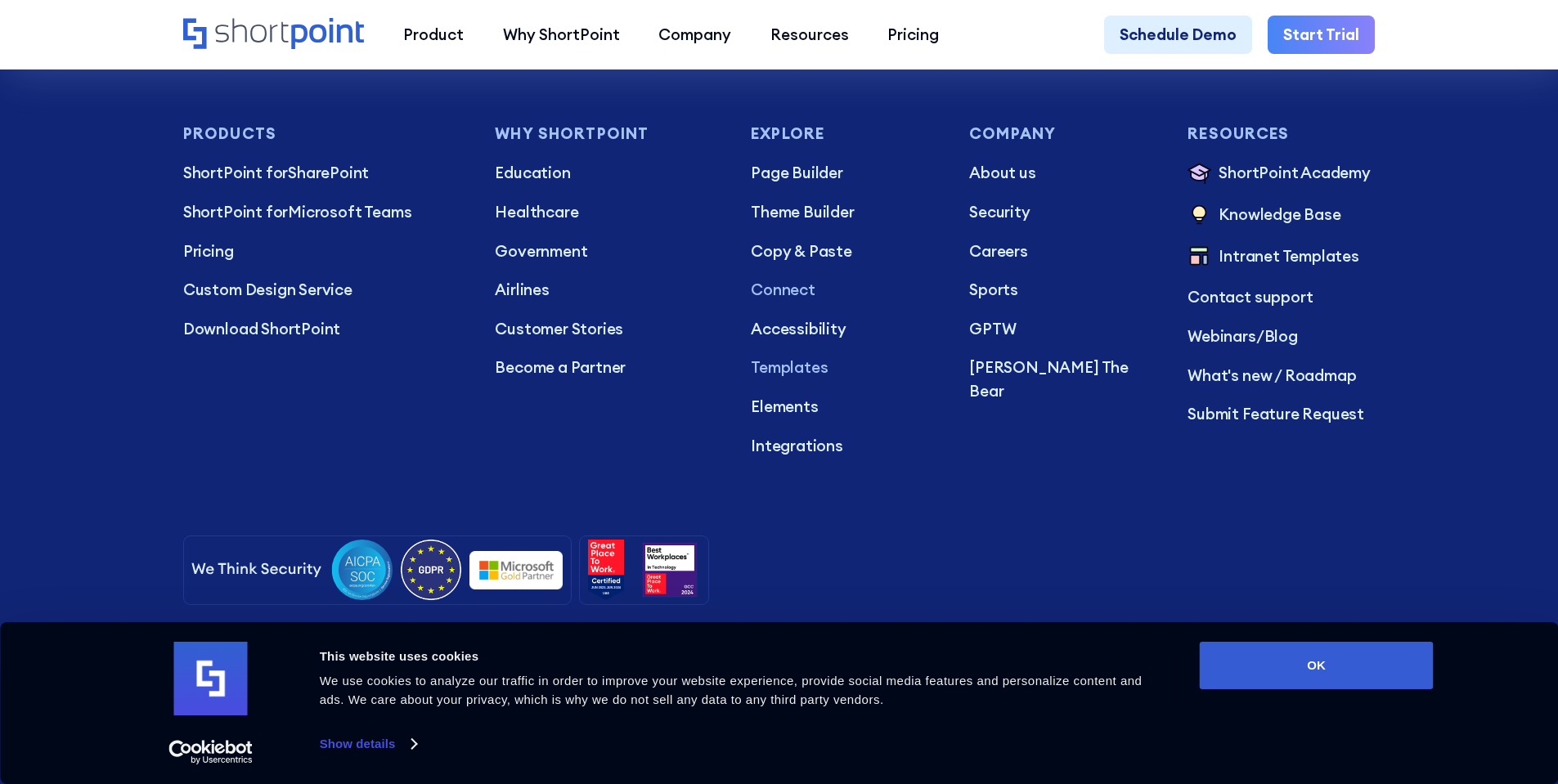
click at [777, 380] on p "Templates" at bounding box center [845, 368] width 188 height 24
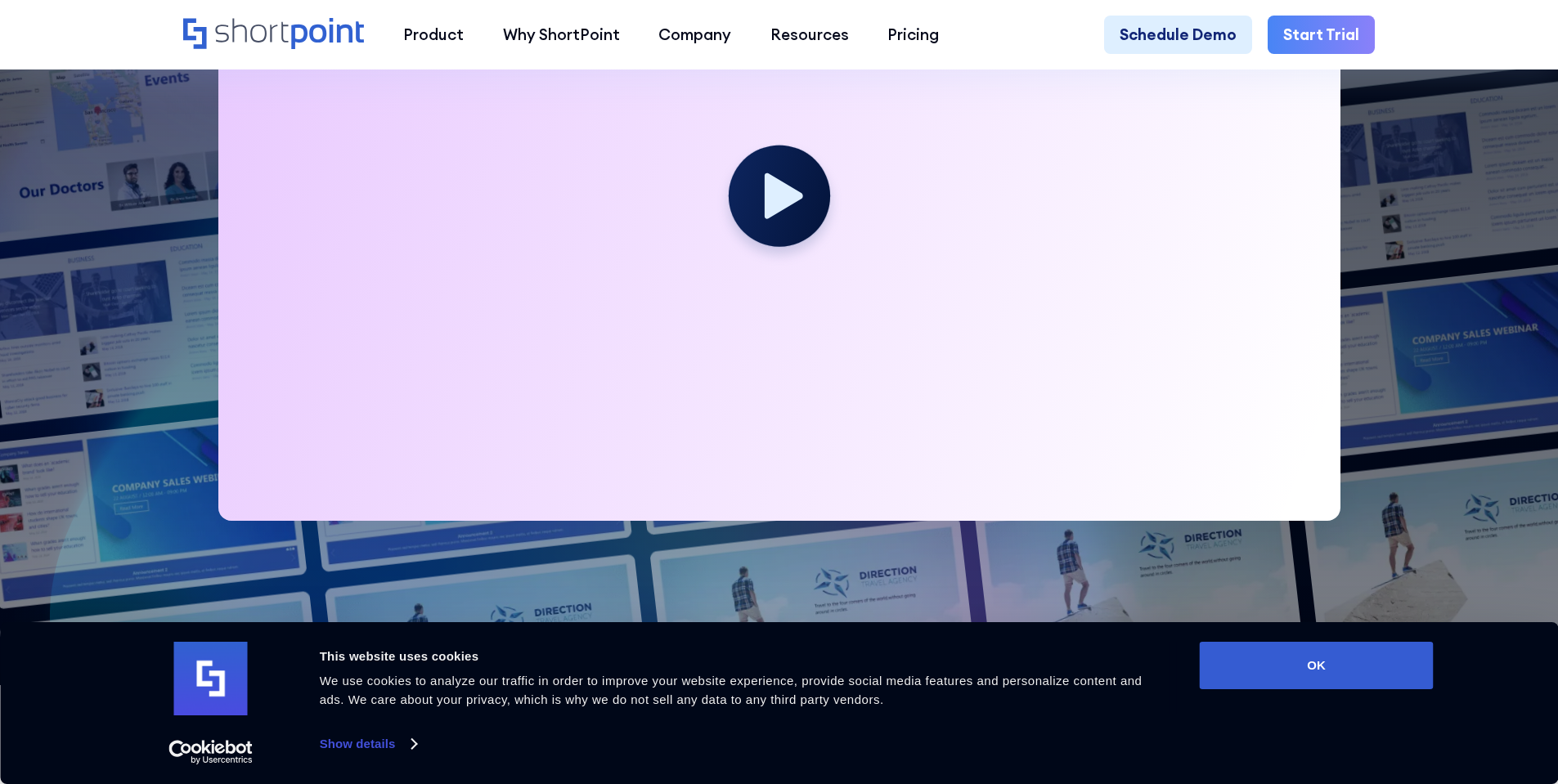
scroll to position [572, 0]
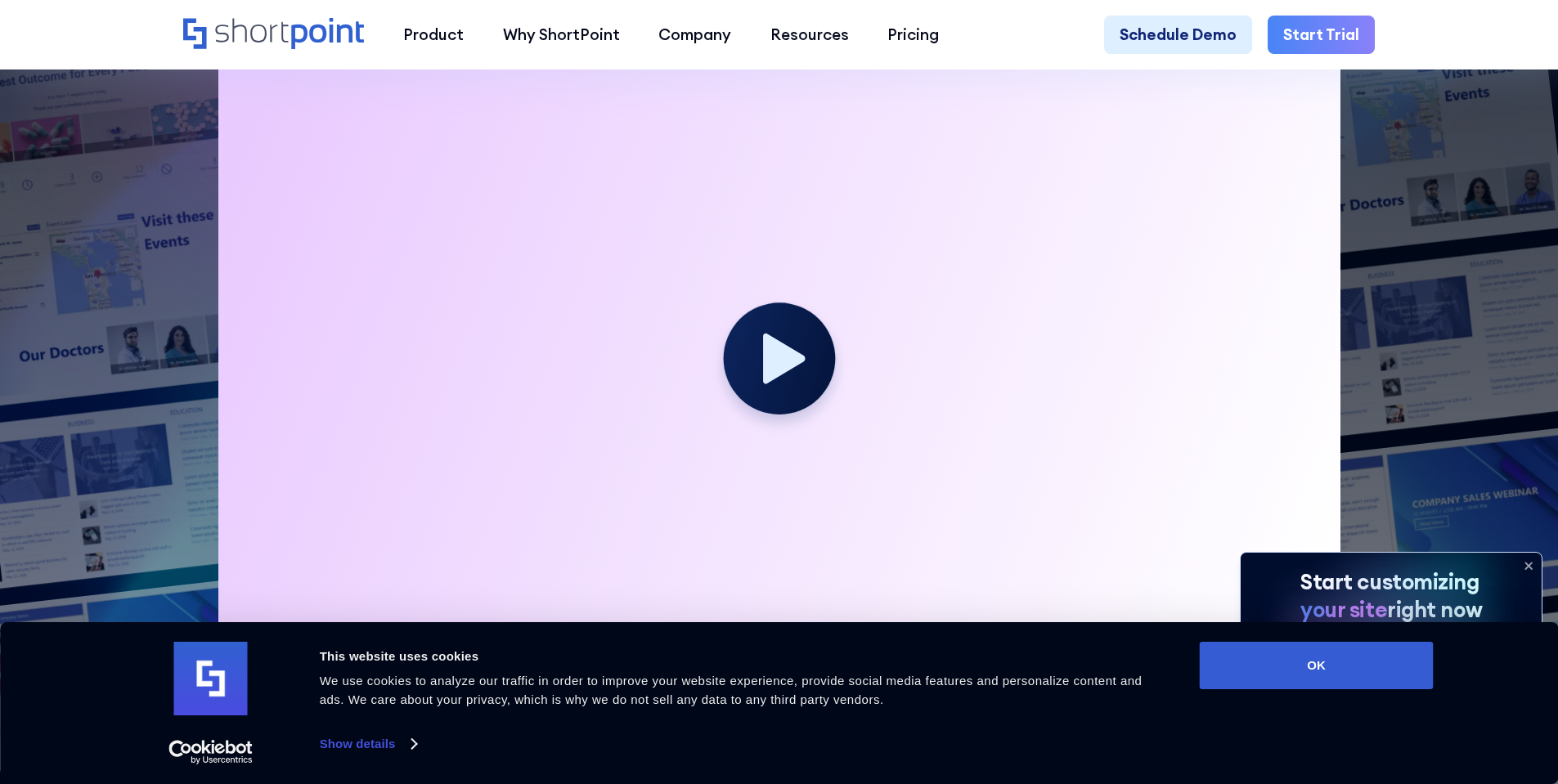
click at [794, 378] on circle at bounding box center [779, 359] width 112 height 112
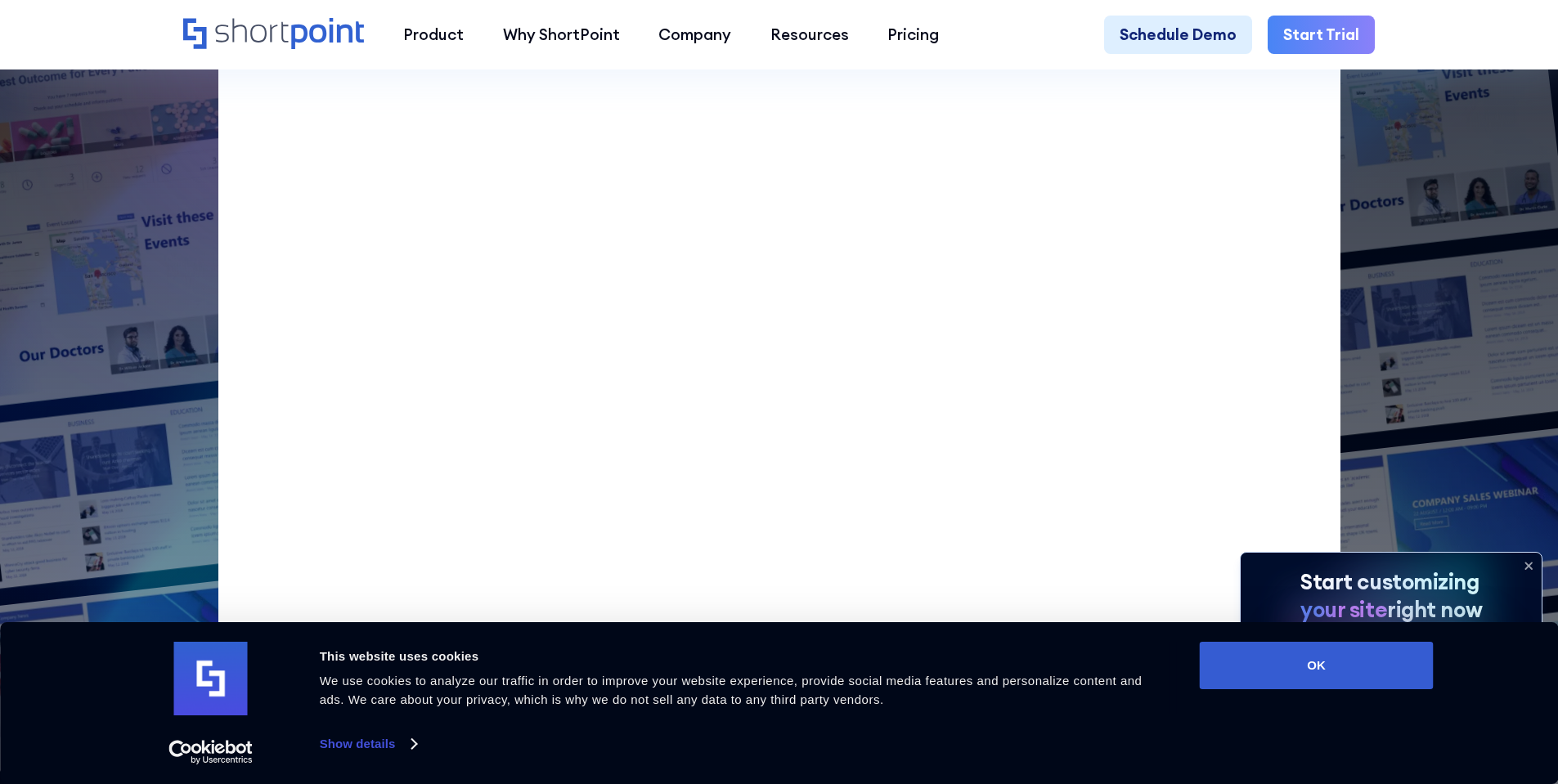
click at [1531, 565] on icon at bounding box center [1528, 565] width 6 height 6
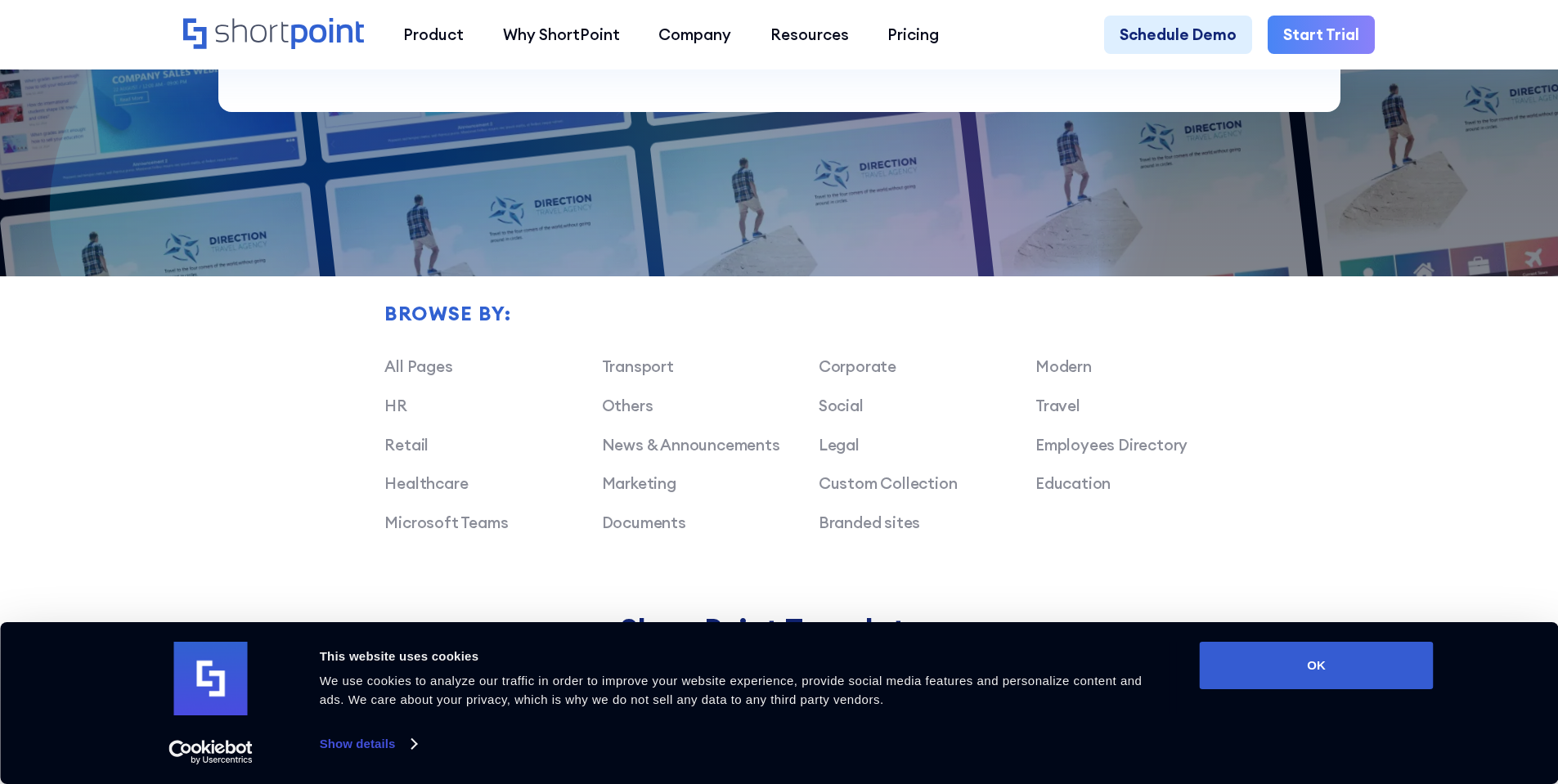
scroll to position [1308, 0]
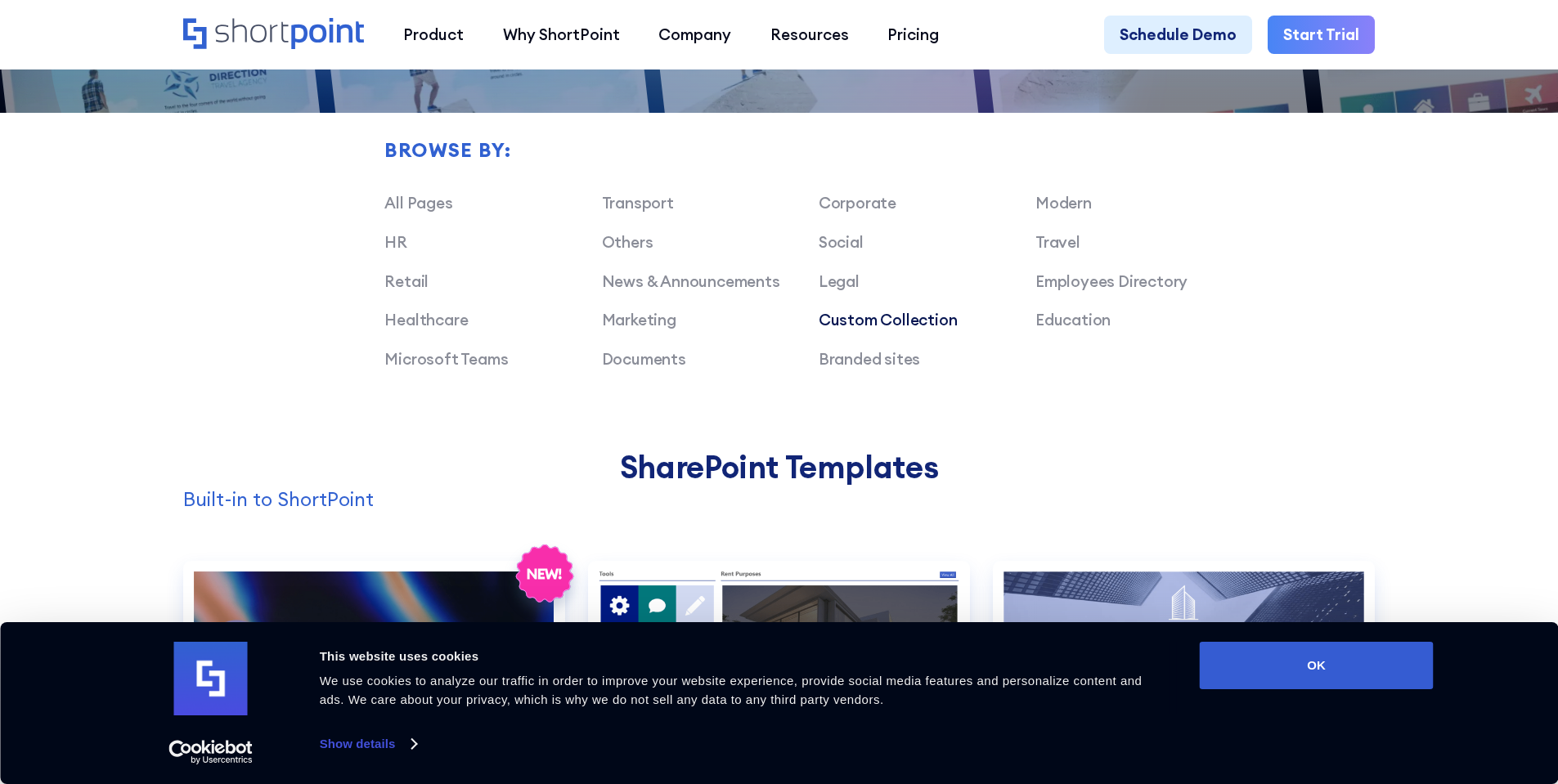
click at [865, 330] on link "Custom Collection" at bounding box center [888, 320] width 139 height 20
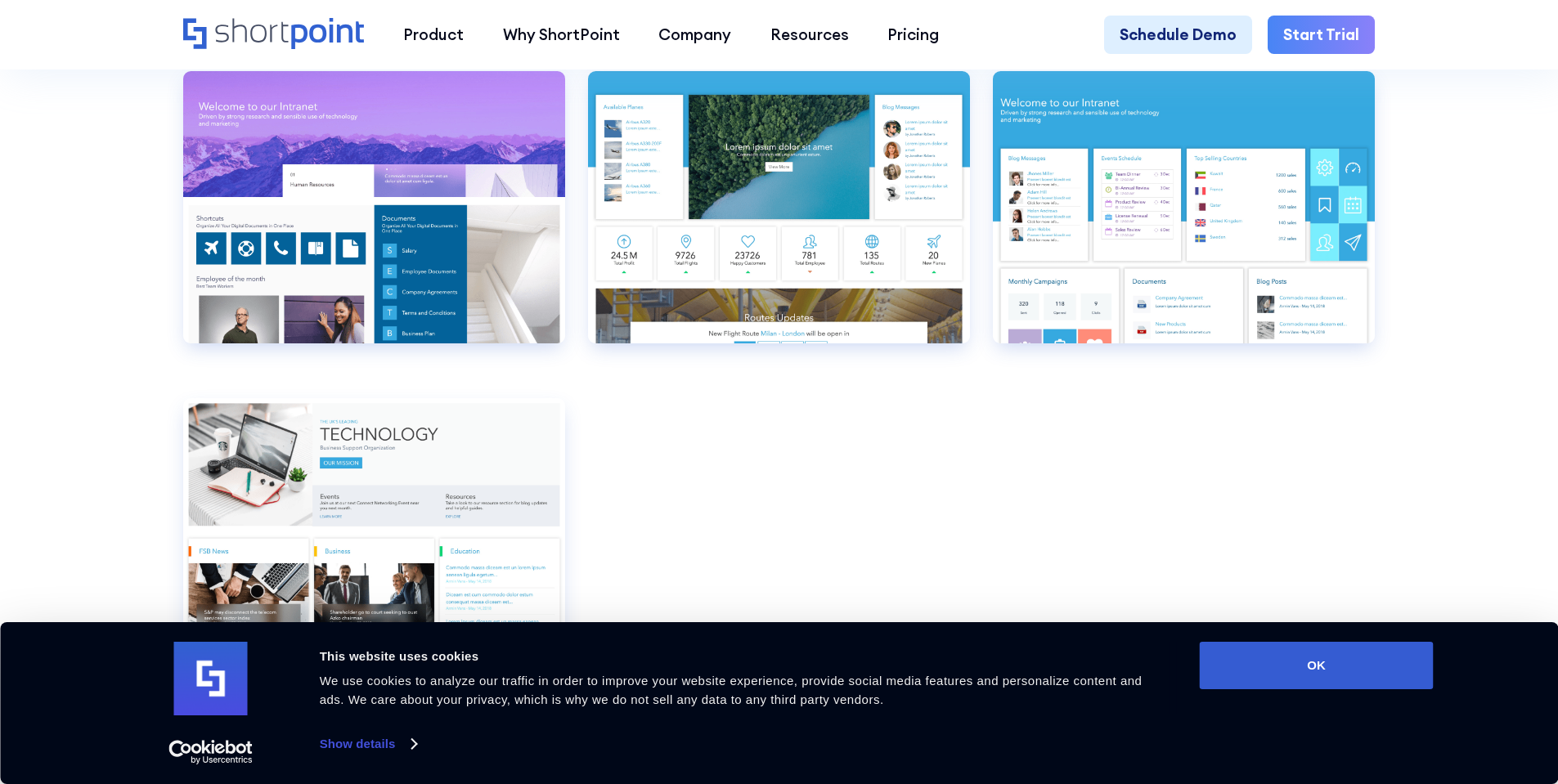
scroll to position [2125, 0]
